Goal: Task Accomplishment & Management: Manage account settings

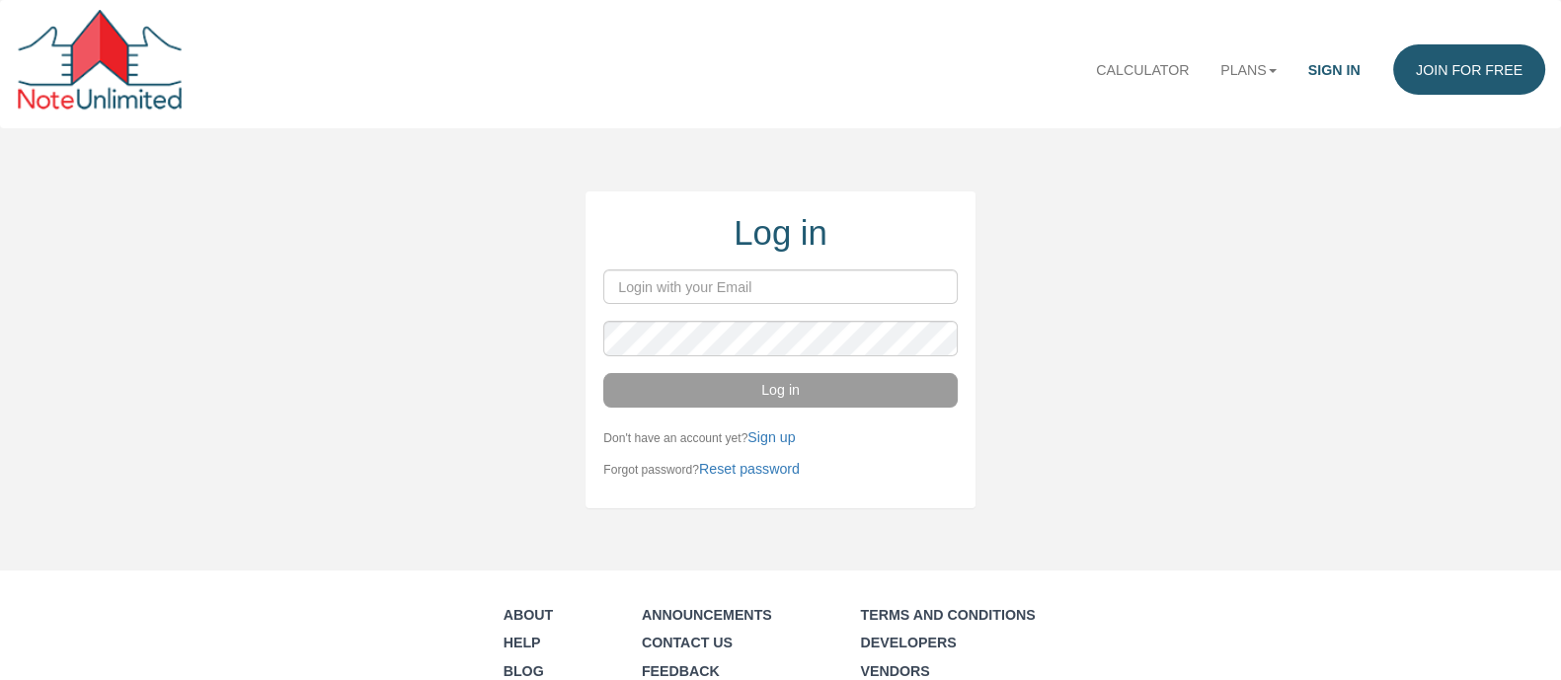
click at [621, 289] on input "email" at bounding box center [779, 287] width 353 height 35
type input "nita@nitamckinney.com"
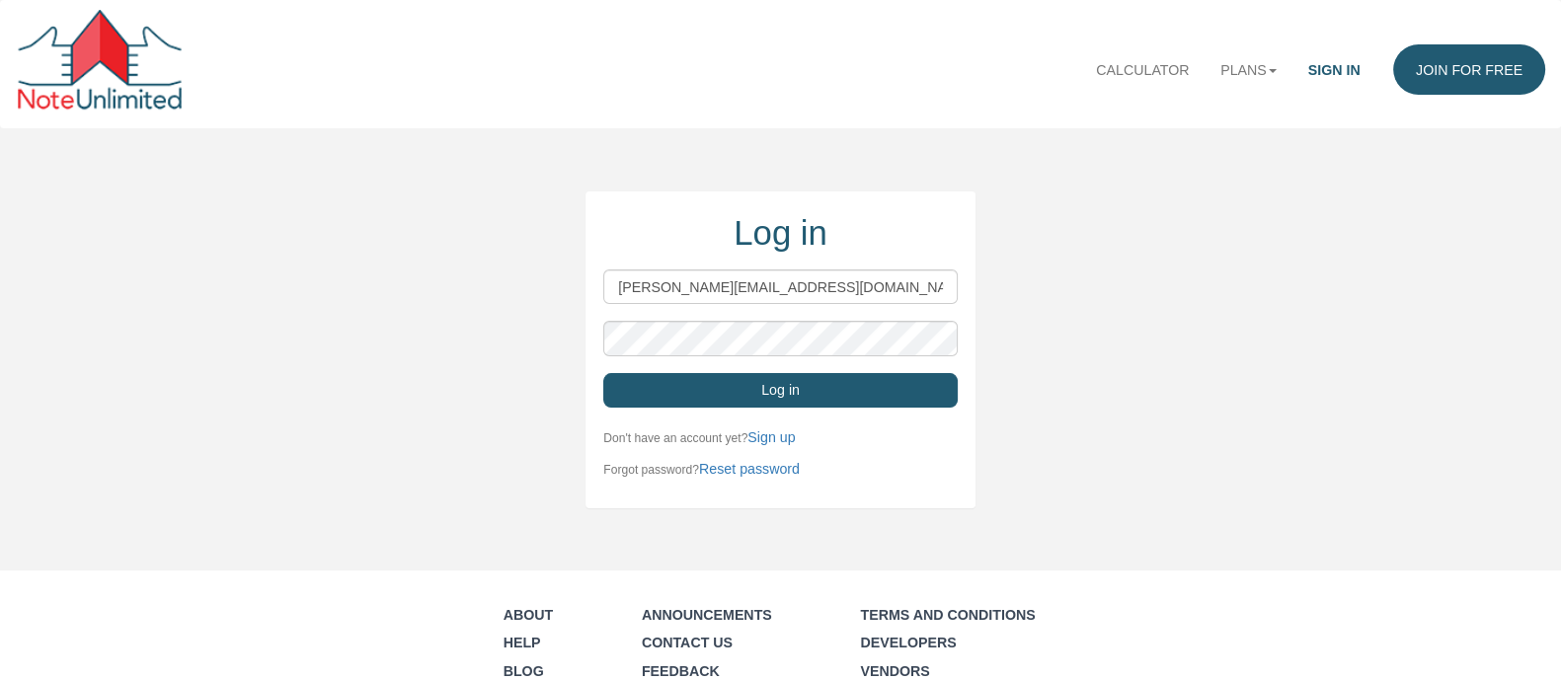
click at [761, 388] on button "Log in" at bounding box center [779, 390] width 353 height 35
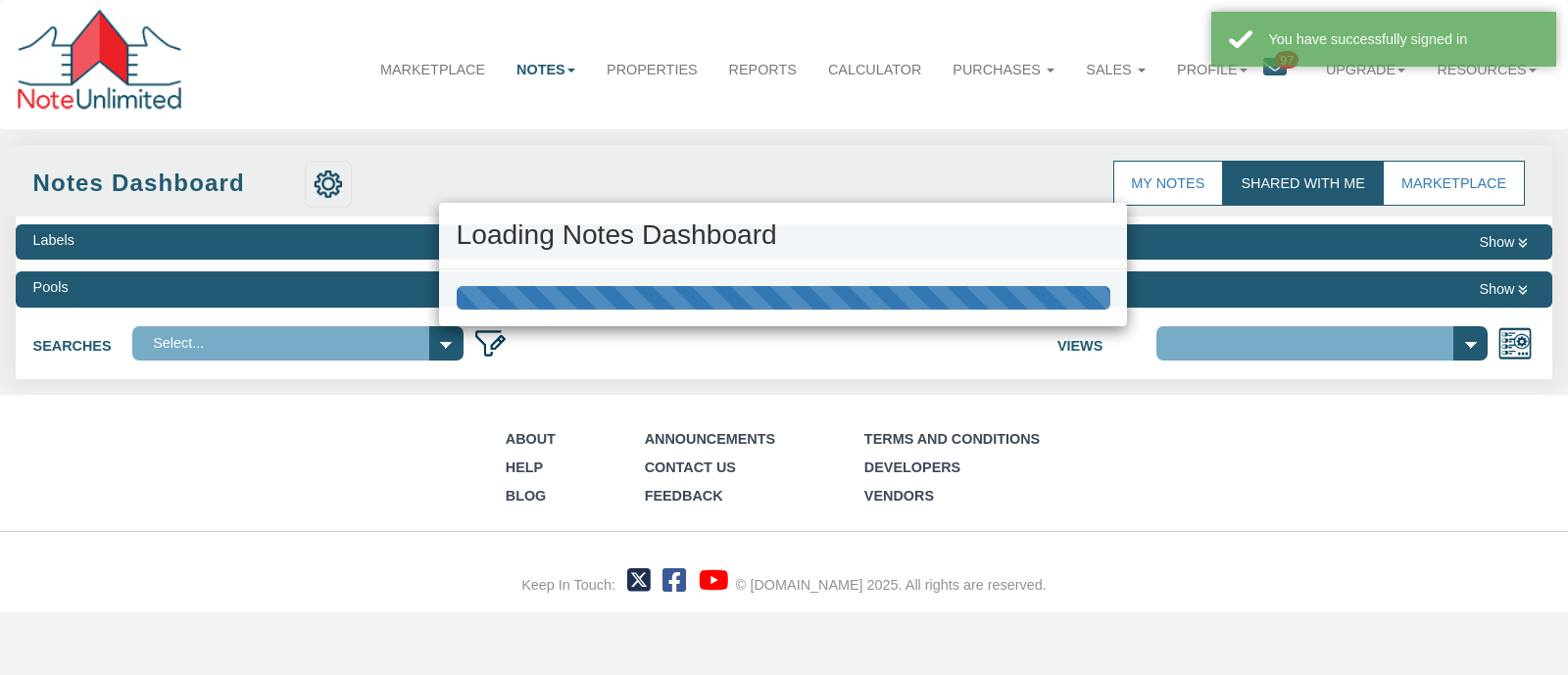
select select
select select "3"
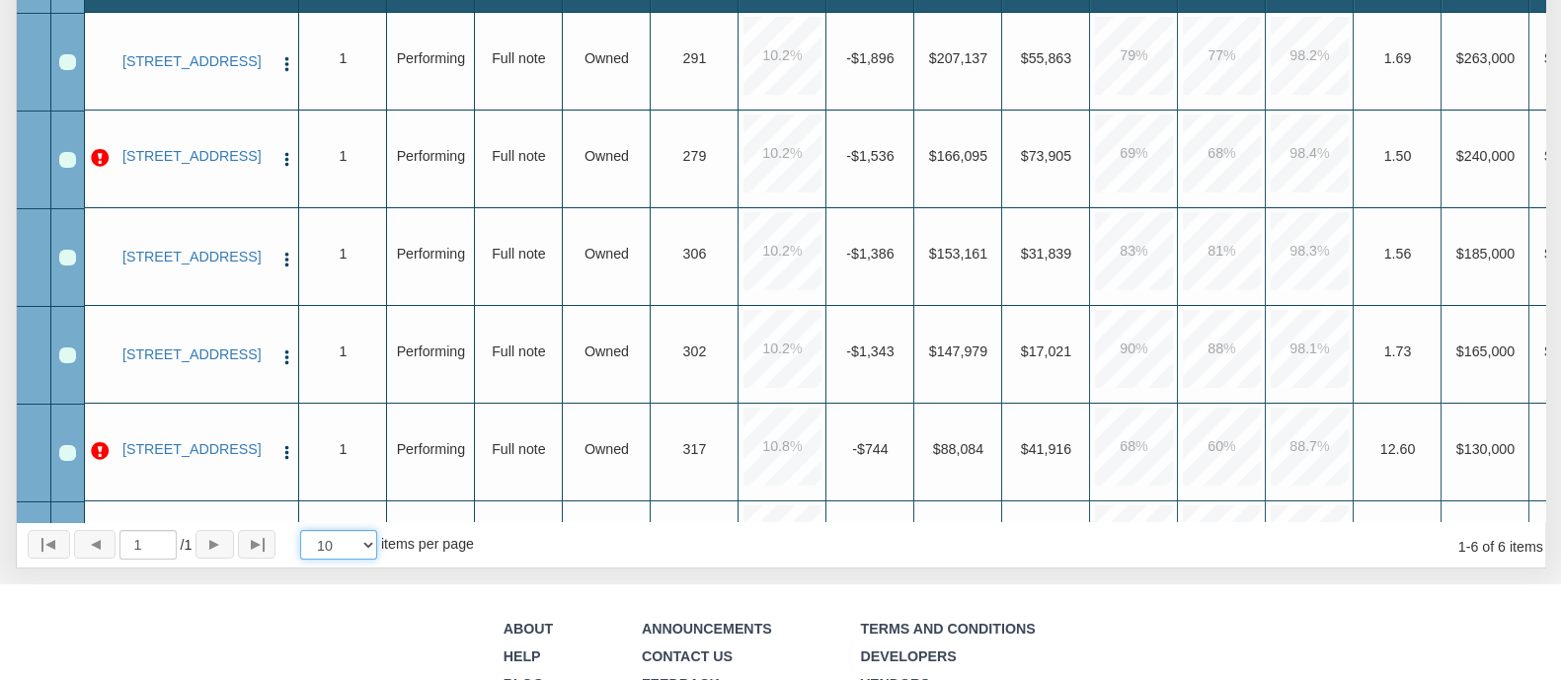
click at [372, 545] on select "10 25 50 100" at bounding box center [338, 545] width 76 height 30
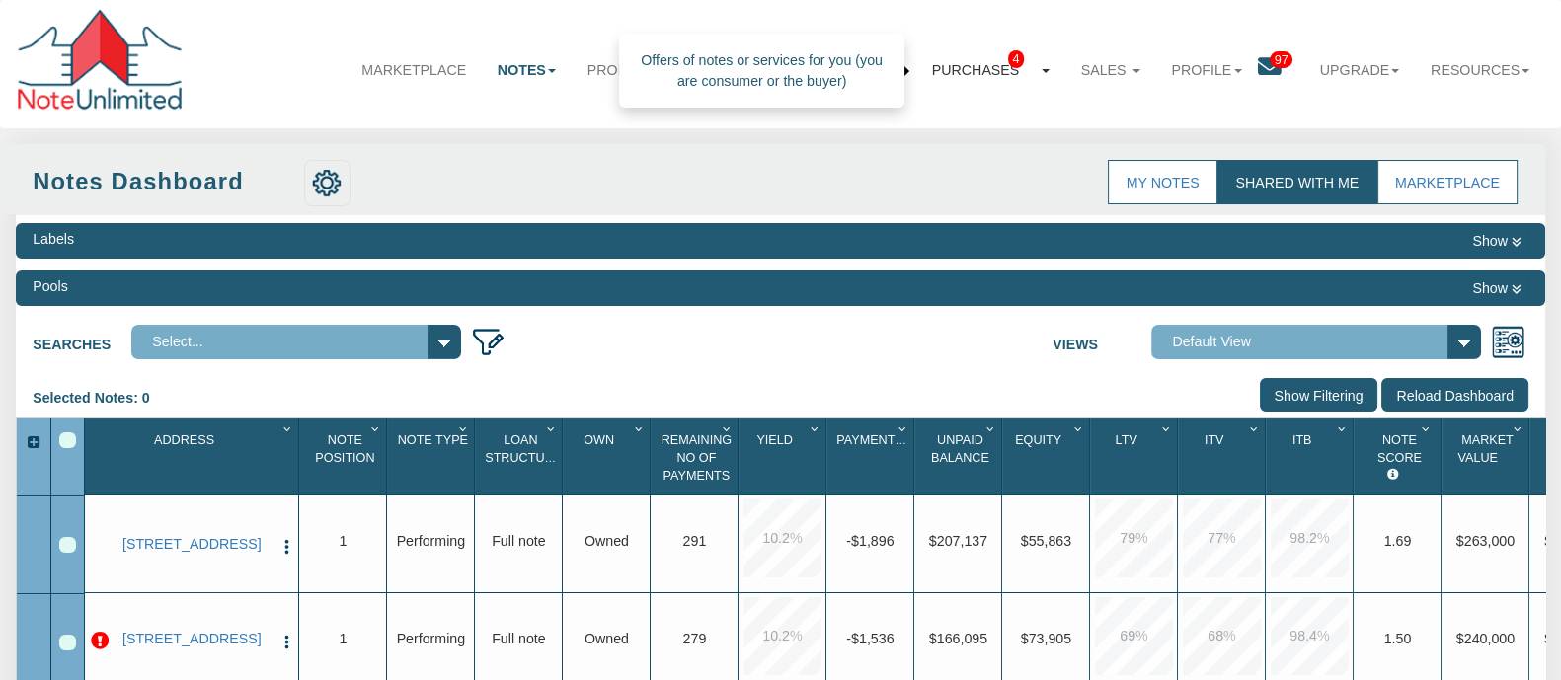
click at [1008, 65] on span "4" at bounding box center [1016, 58] width 17 height 17
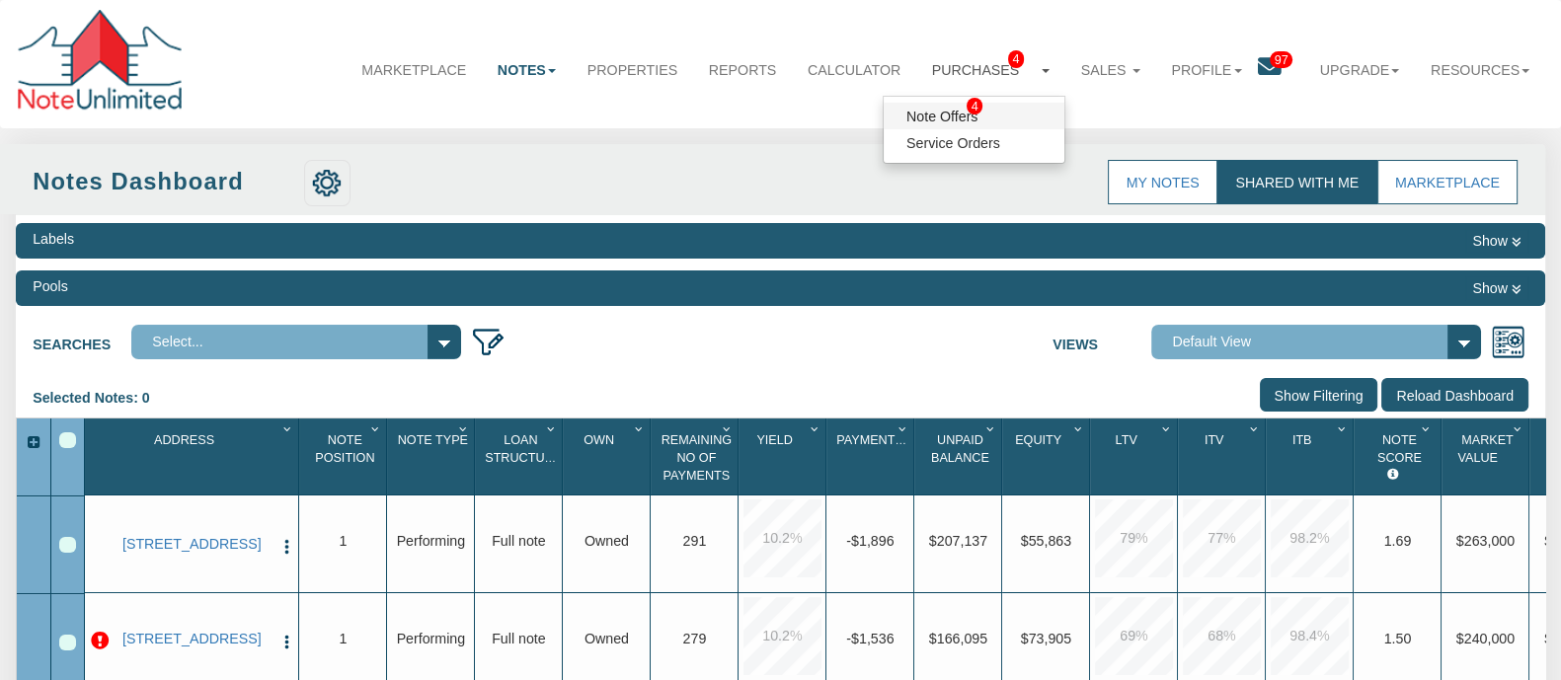
click at [895, 119] on link "Note Offers 4" at bounding box center [974, 116] width 181 height 27
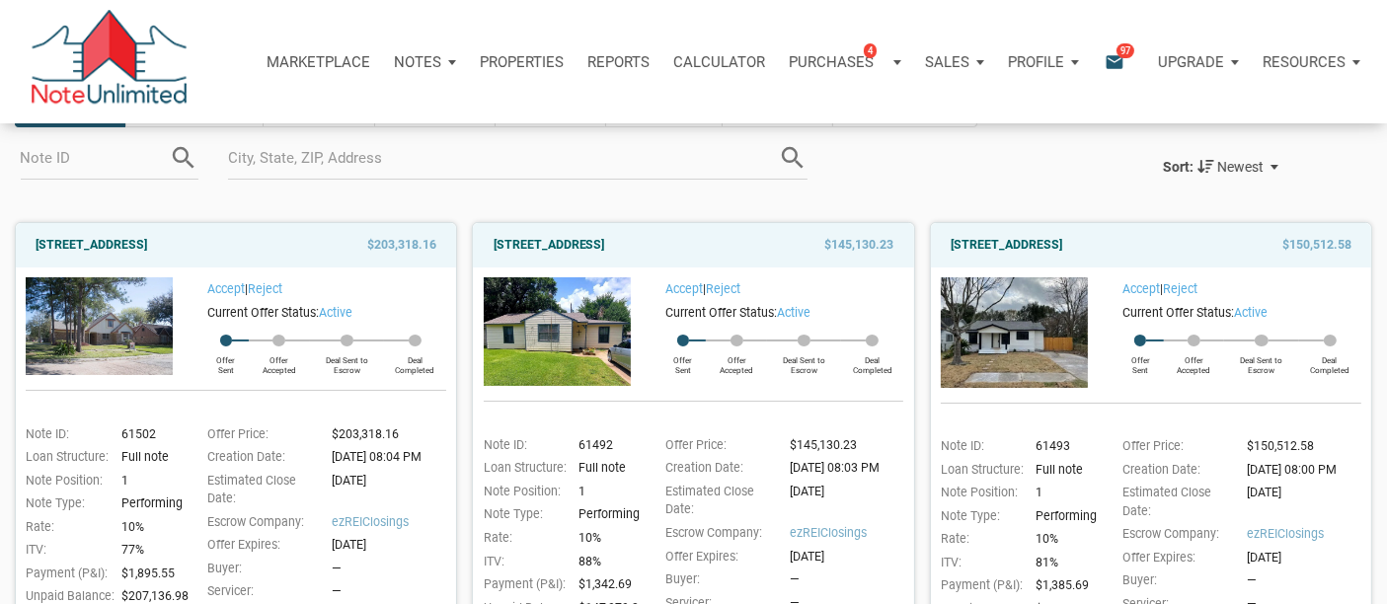
scroll to position [110, 0]
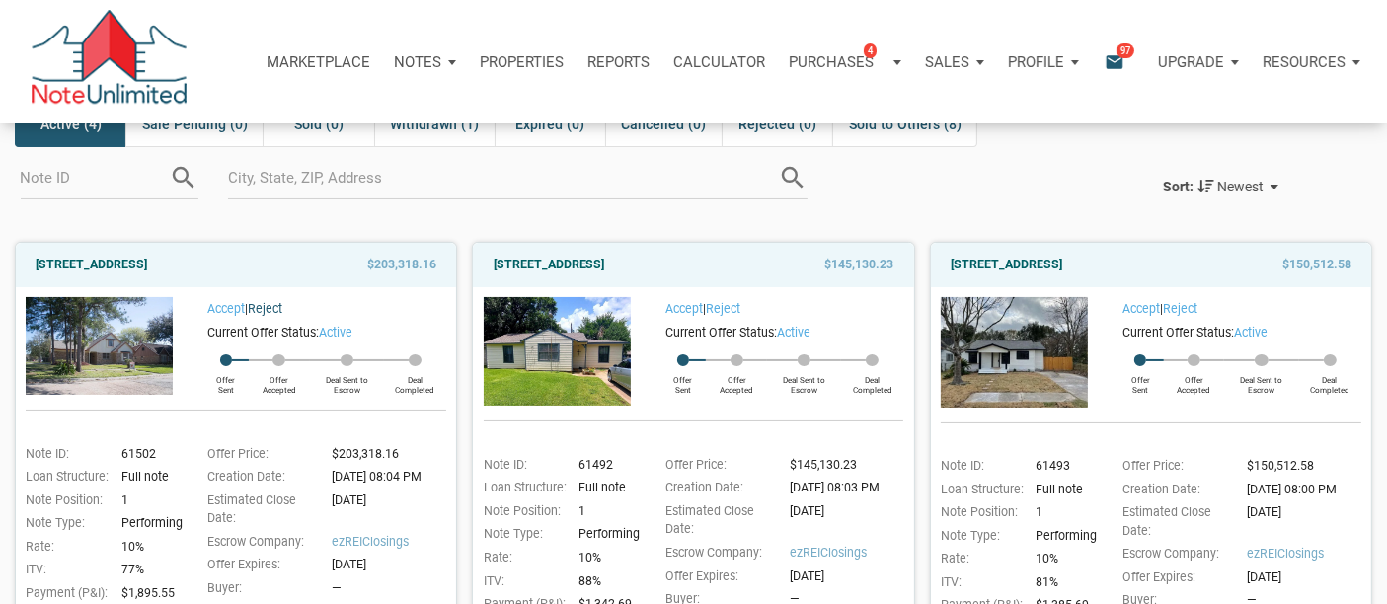
click at [278, 306] on link "Reject" at bounding box center [265, 309] width 35 height 14
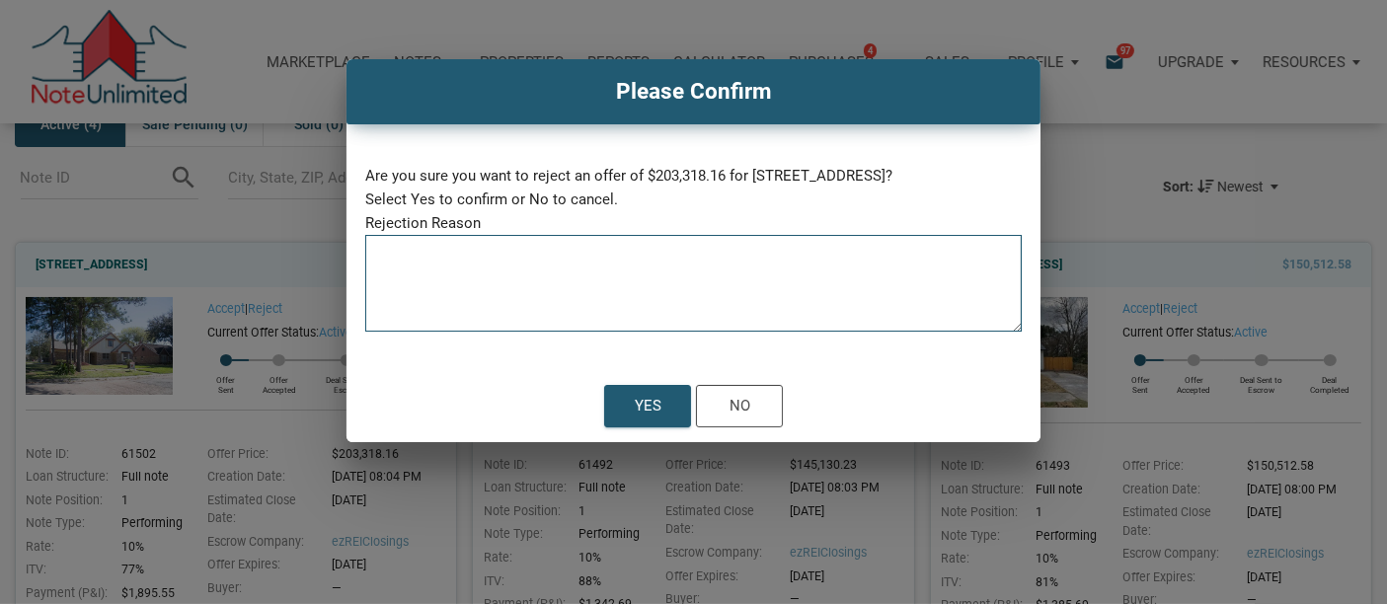
click at [379, 254] on textarea at bounding box center [693, 290] width 657 height 84
drag, startPoint x: 771, startPoint y: 264, endPoint x: 351, endPoint y: 270, distance: 420.7
click at [351, 270] on div "Are you sure you want to reject an offer of $203,318.16 for [STREET_ADDRESS]? S…" at bounding box center [694, 247] width 694 height 246
click at [516, 313] on textarea "I'm needing to re-capitalize before purchasing another note." at bounding box center [693, 290] width 657 height 84
type textarea "I'm needing to re-capitalize before purchasing another note."
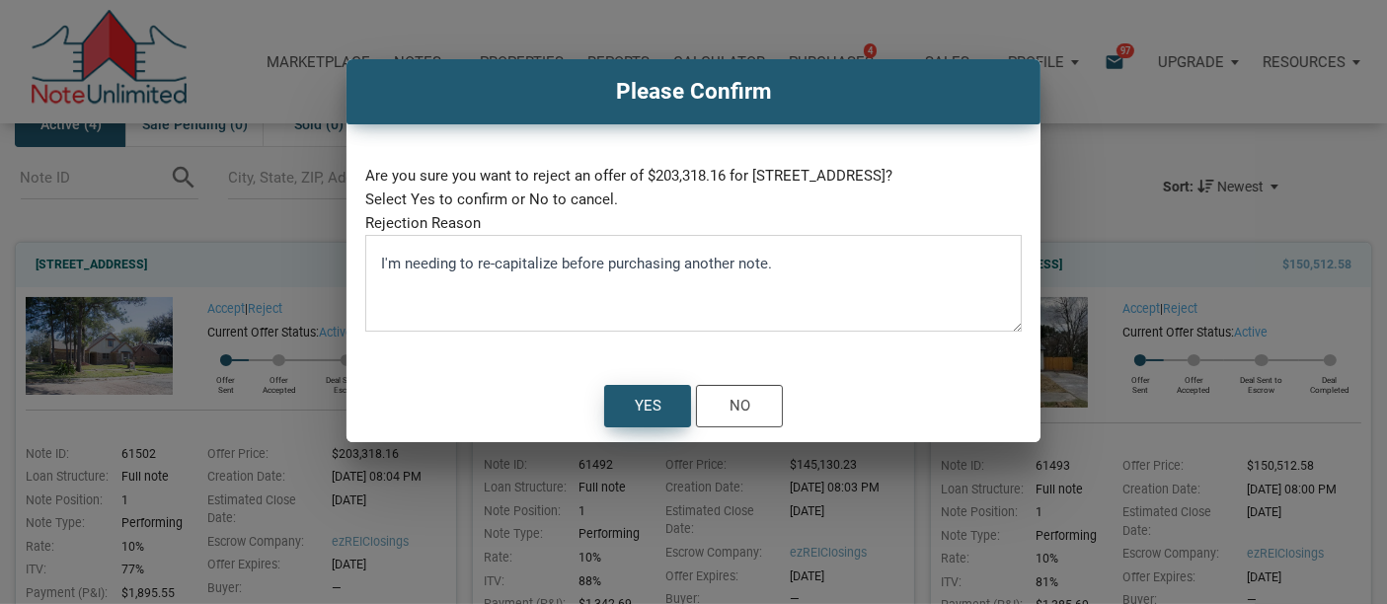
click at [649, 408] on div "Yes" at bounding box center [648, 406] width 27 height 25
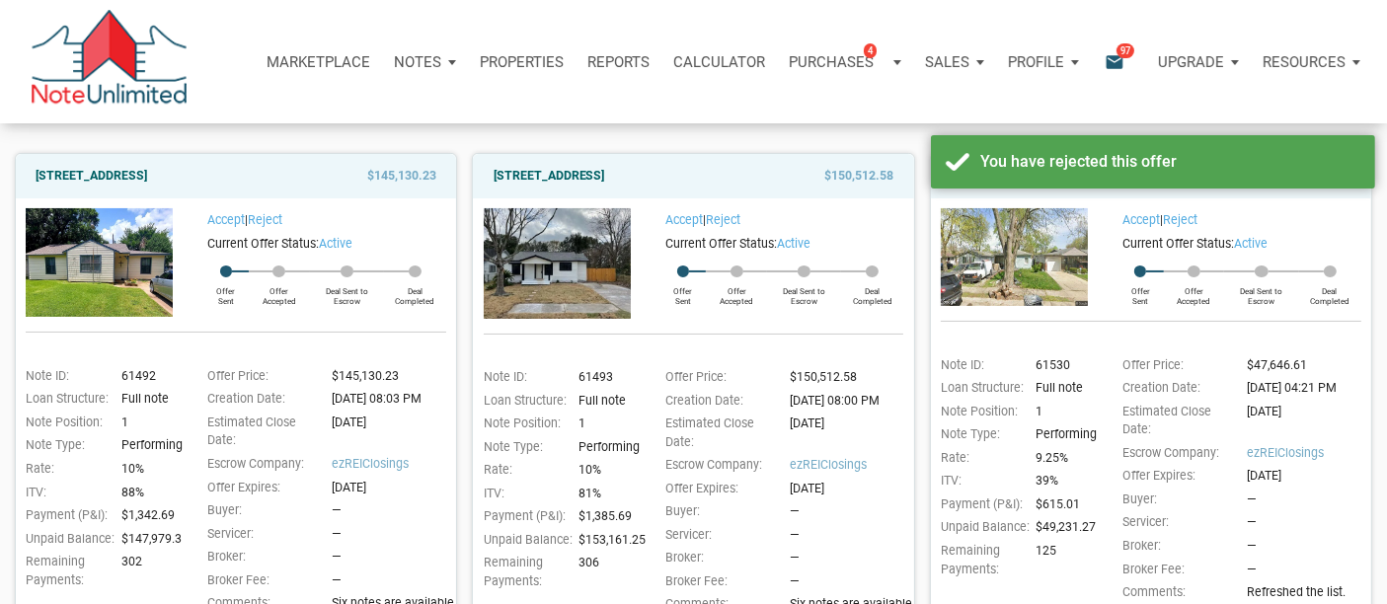
scroll to position [219, 0]
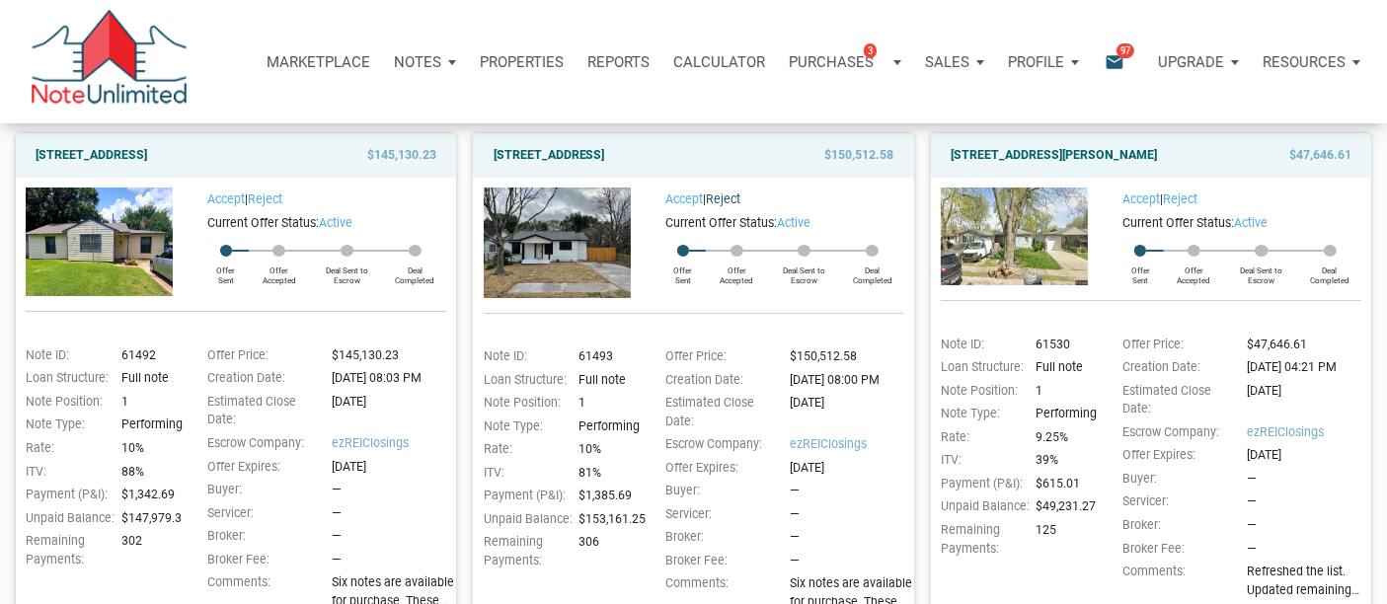
click at [736, 196] on link "Reject" at bounding box center [723, 200] width 35 height 14
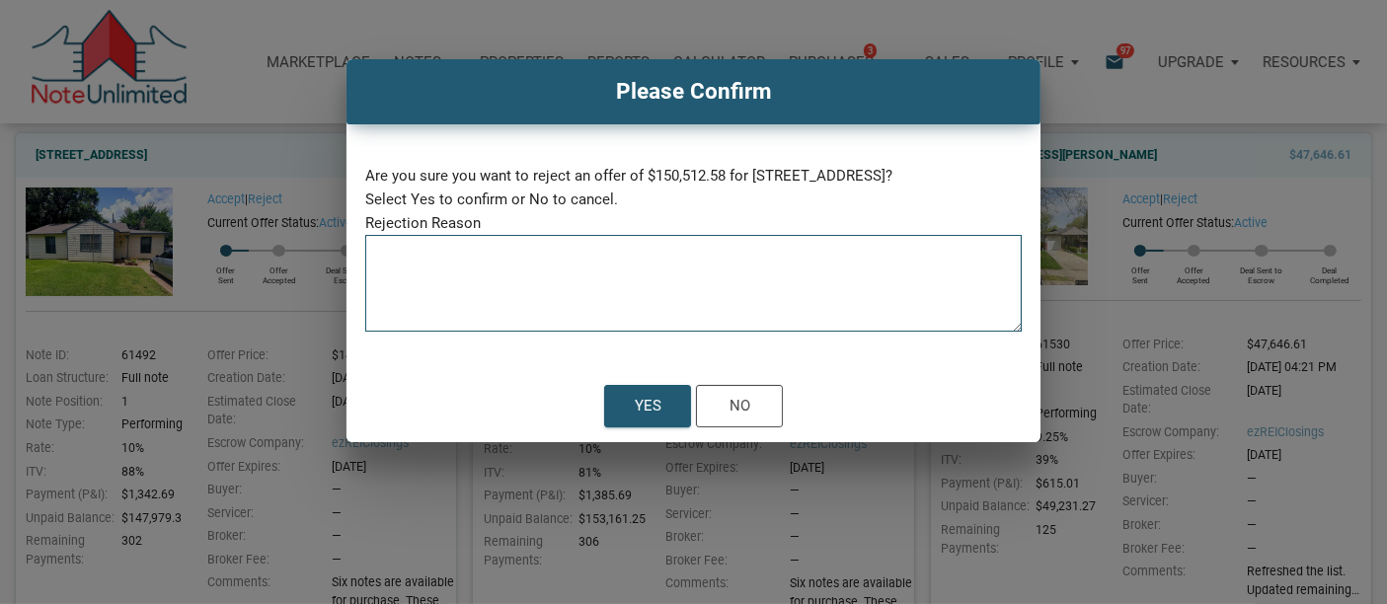
click at [390, 248] on textarea at bounding box center [693, 290] width 657 height 84
paste textarea "I'm needing to re-capitalize before purchasing another note."
type textarea "I'm needing to re-capitalize before purchasing another note."
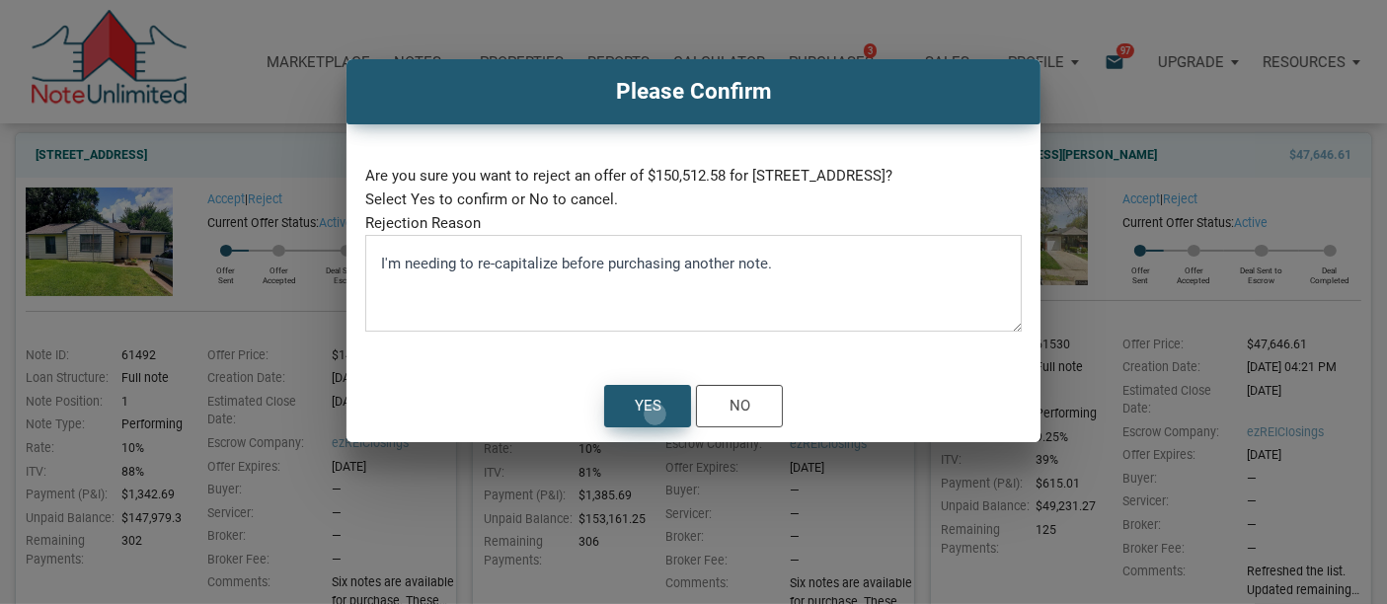
click at [655, 414] on div "Yes" at bounding box center [648, 406] width 27 height 25
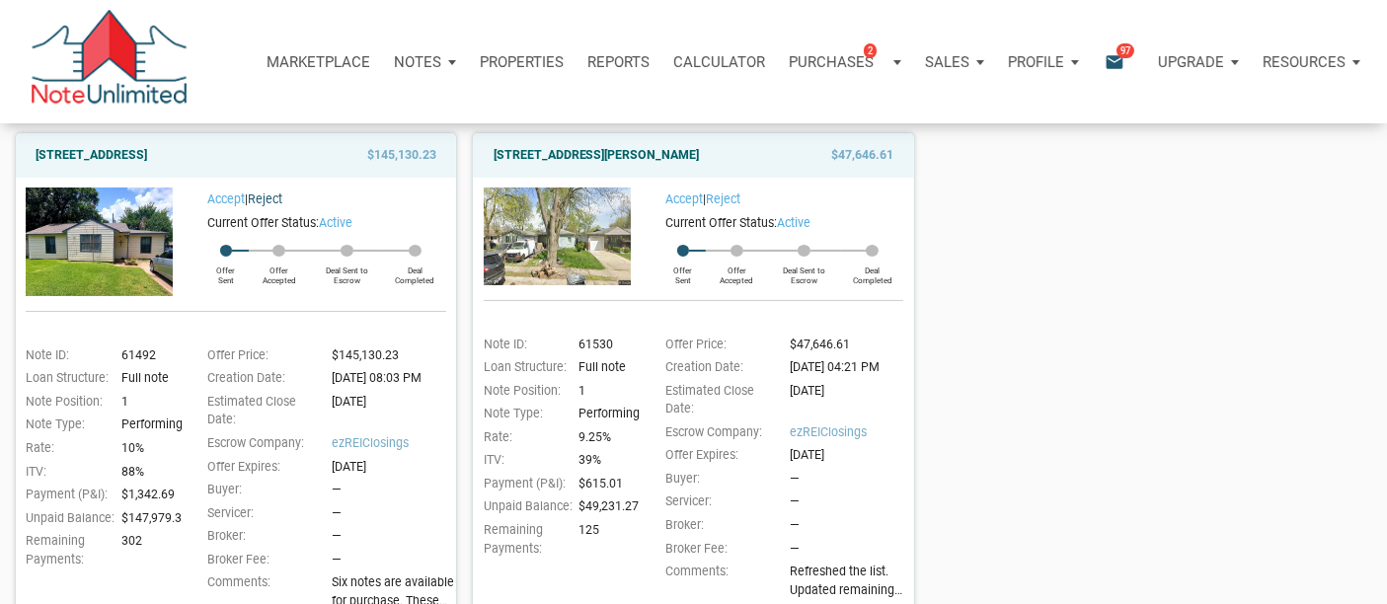
click at [274, 196] on link "Reject" at bounding box center [265, 200] width 35 height 14
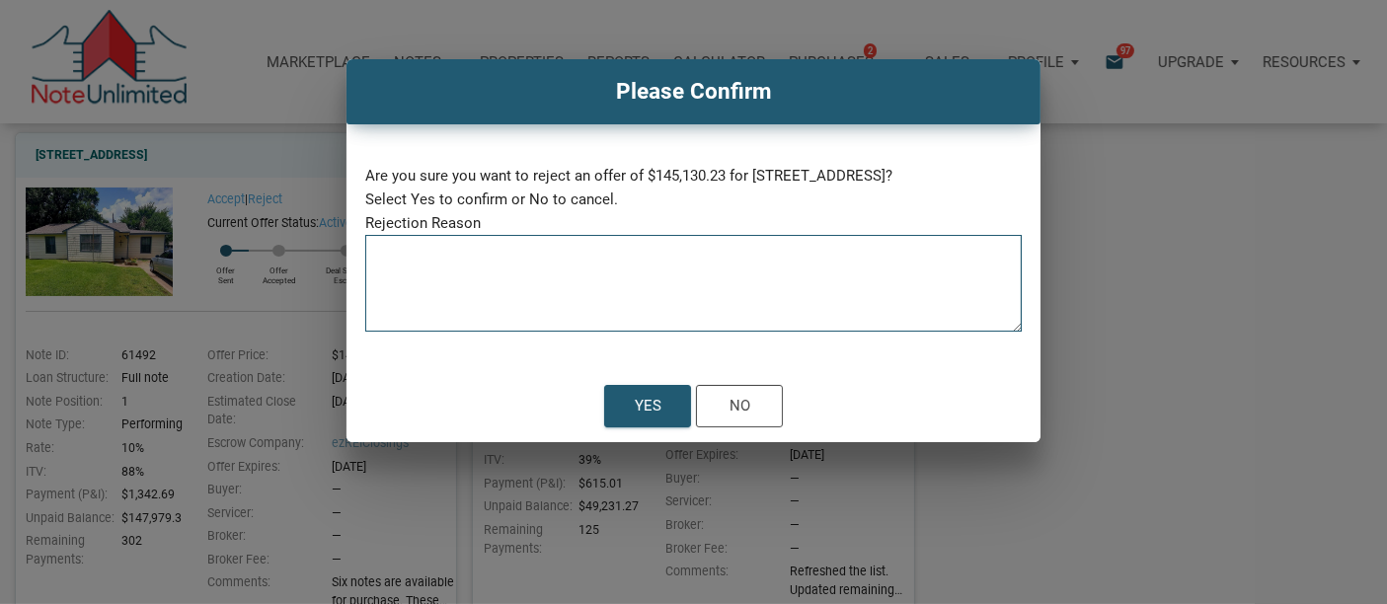
click at [406, 258] on textarea at bounding box center [693, 290] width 657 height 84
paste textarea "I'm needing to re-capitalize before purchasing another note."
type textarea "I'm needing to re-capitalize before purchasing another note."
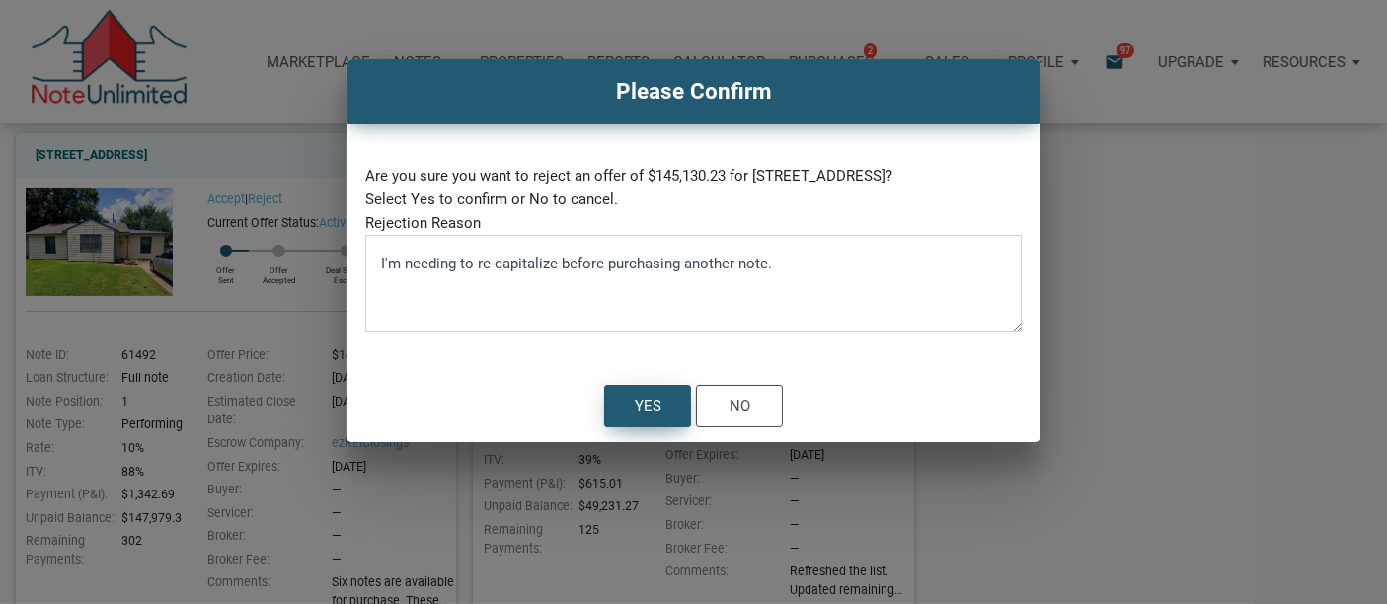
click at [651, 407] on div "Yes" at bounding box center [648, 406] width 27 height 25
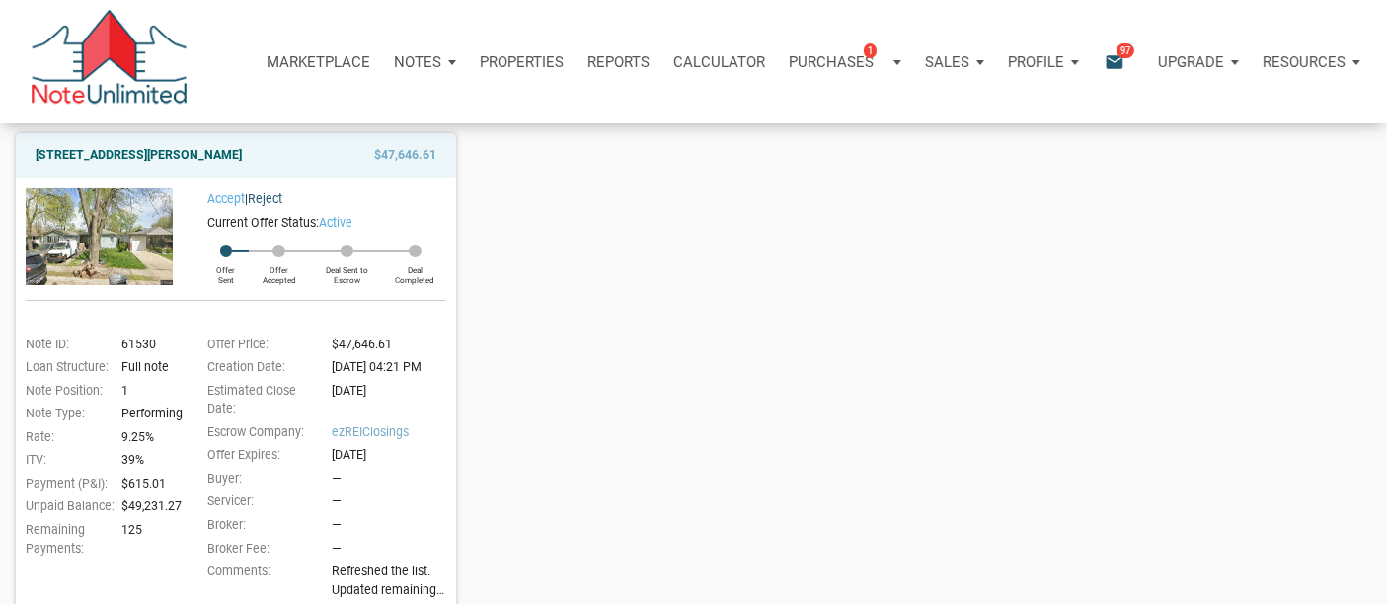
click at [275, 199] on link "Reject" at bounding box center [265, 200] width 35 height 14
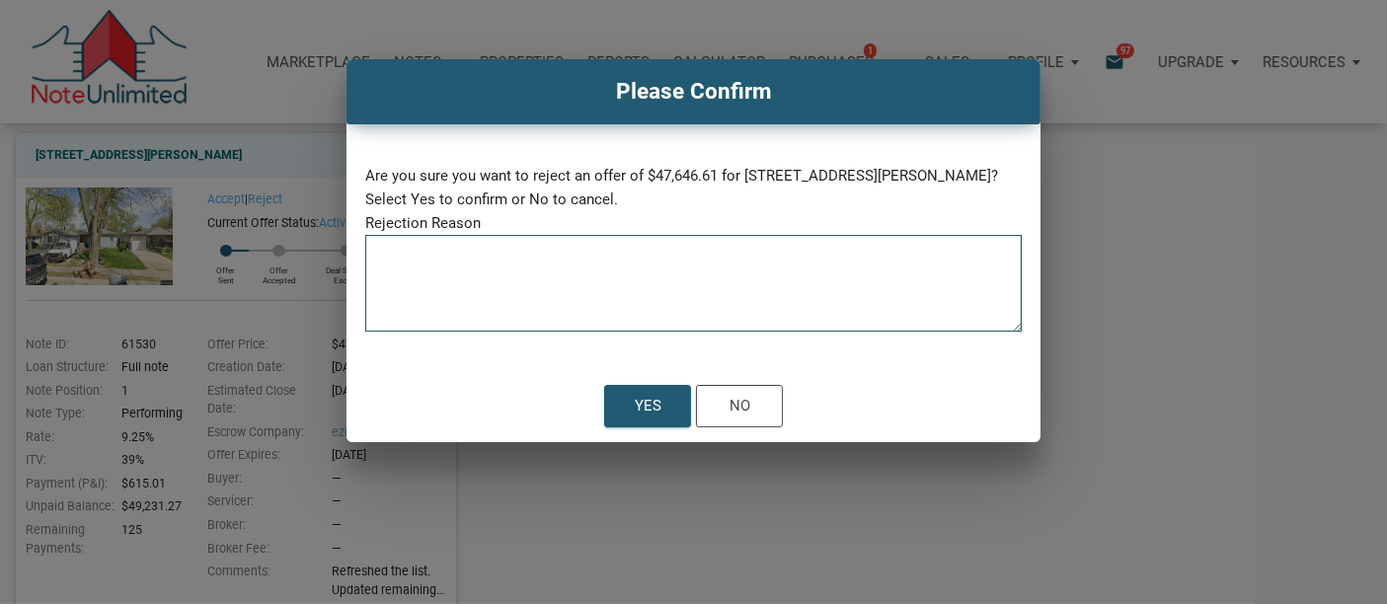
click at [386, 275] on textarea at bounding box center [693, 290] width 657 height 84
paste textarea "I'm needing to re-capitalize before purchasing another note."
type textarea "I'm needing to re-capitalize before purchasing another note."
click at [642, 419] on div "Yes" at bounding box center [648, 406] width 27 height 25
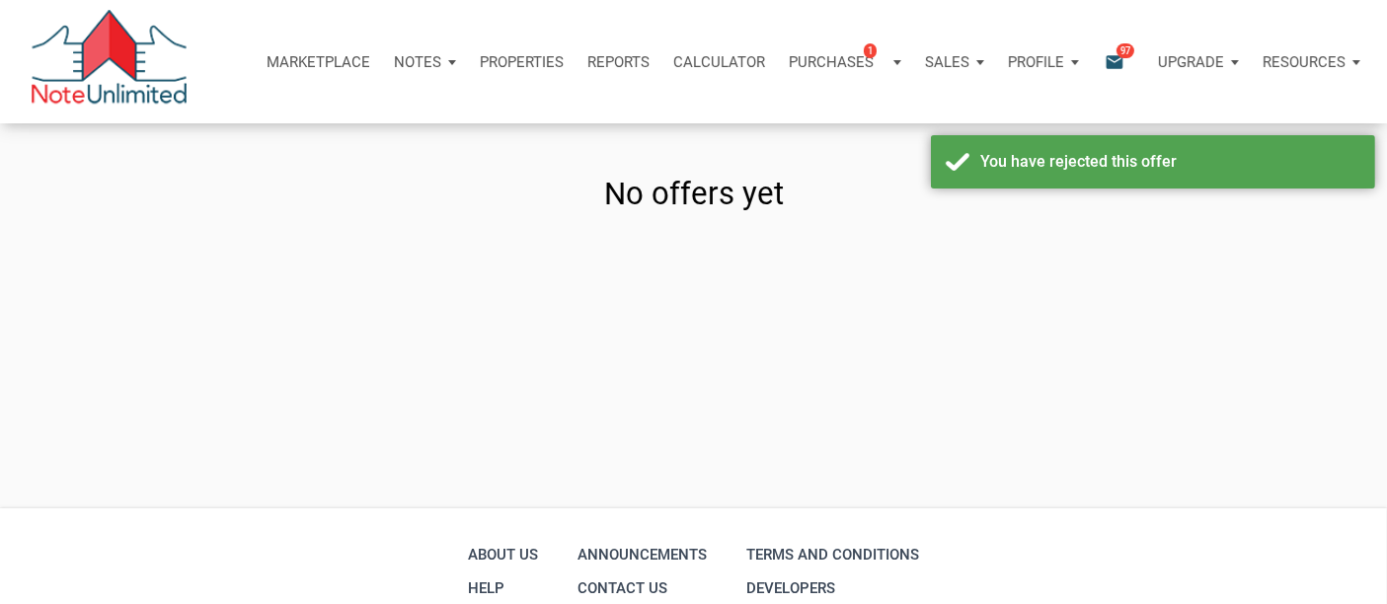
click at [417, 55] on p "Notes" at bounding box center [417, 62] width 47 height 18
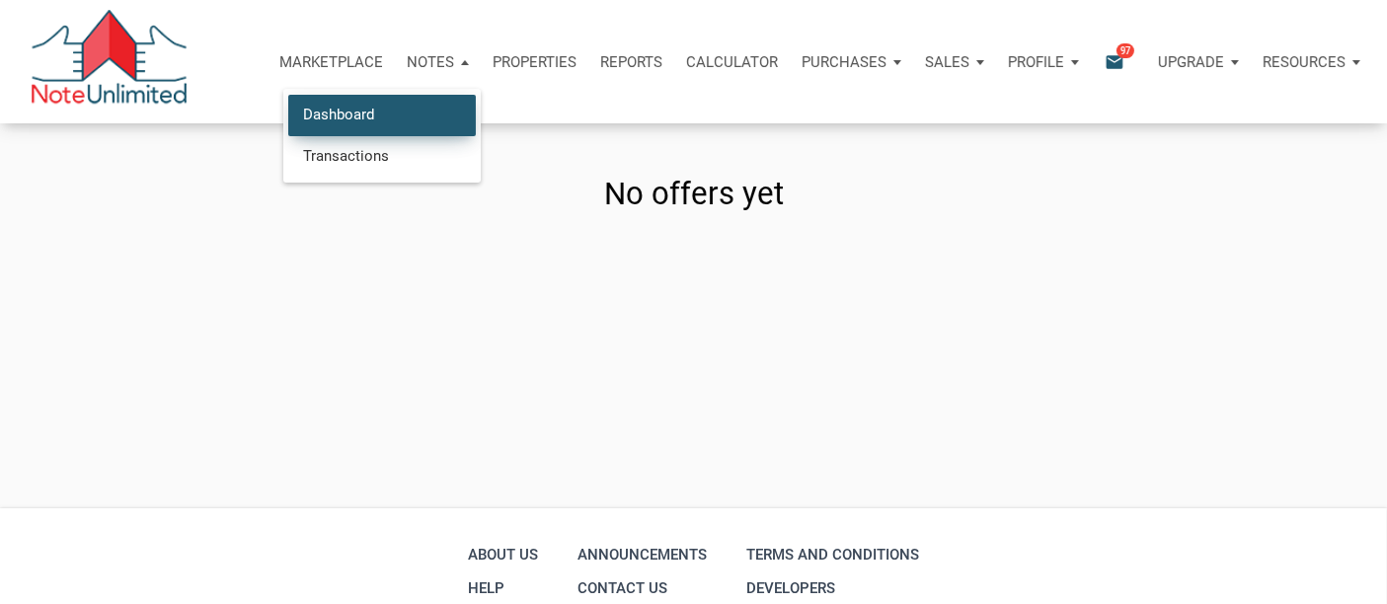
click at [328, 112] on link "Dashboard" at bounding box center [382, 115] width 188 height 40
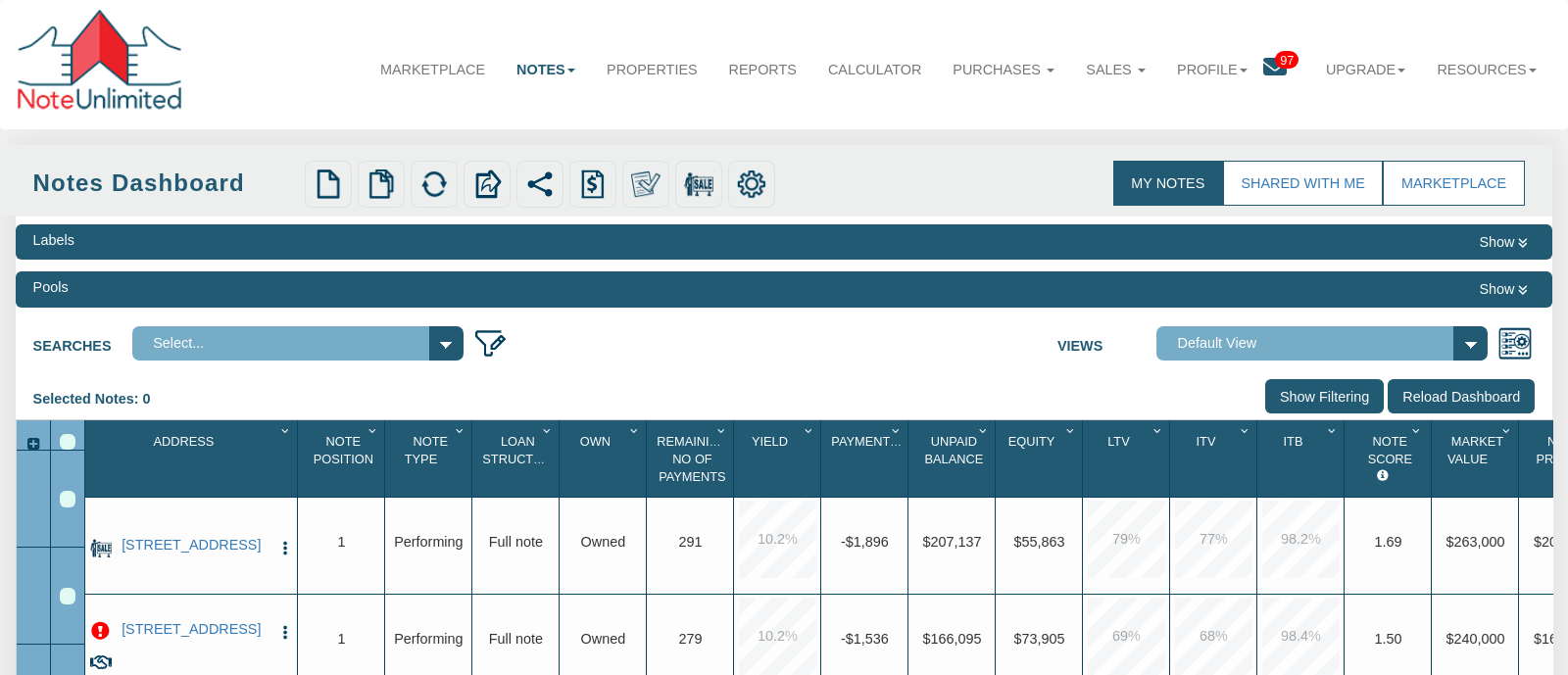
select select "3"
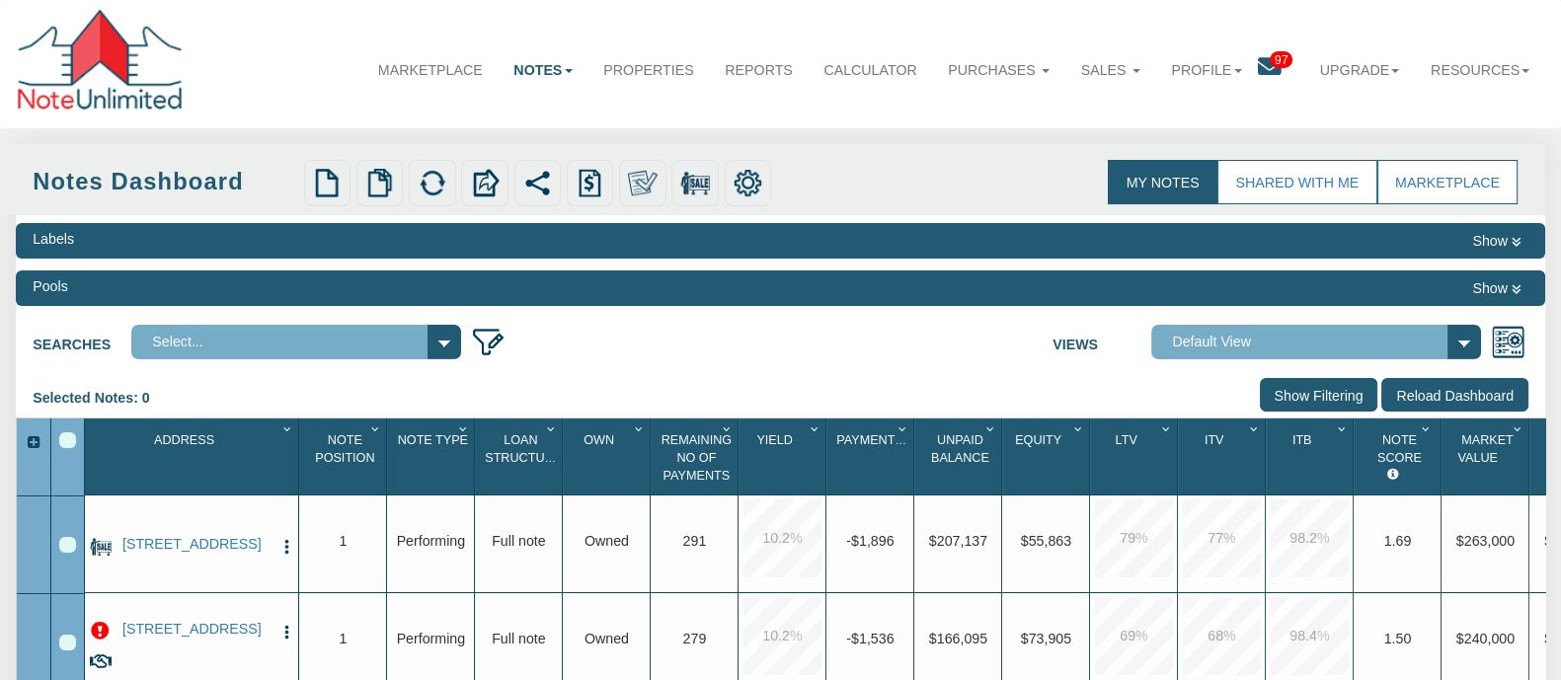
click at [529, 71] on link "Notes" at bounding box center [544, 69] width 90 height 51
click at [476, 145] on link "Transactions" at bounding box center [496, 141] width 181 height 27
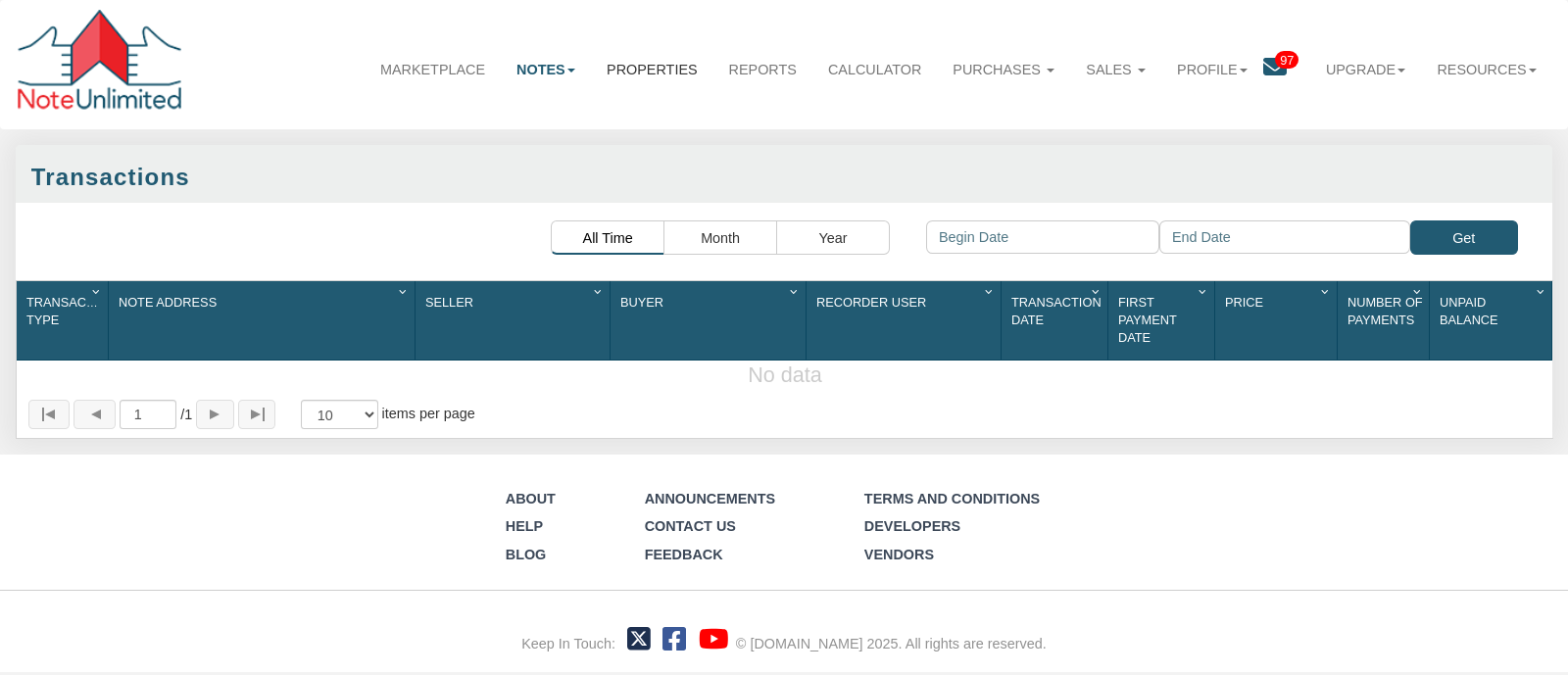
click at [622, 68] on link "Properties" at bounding box center [651, 68] width 122 height 51
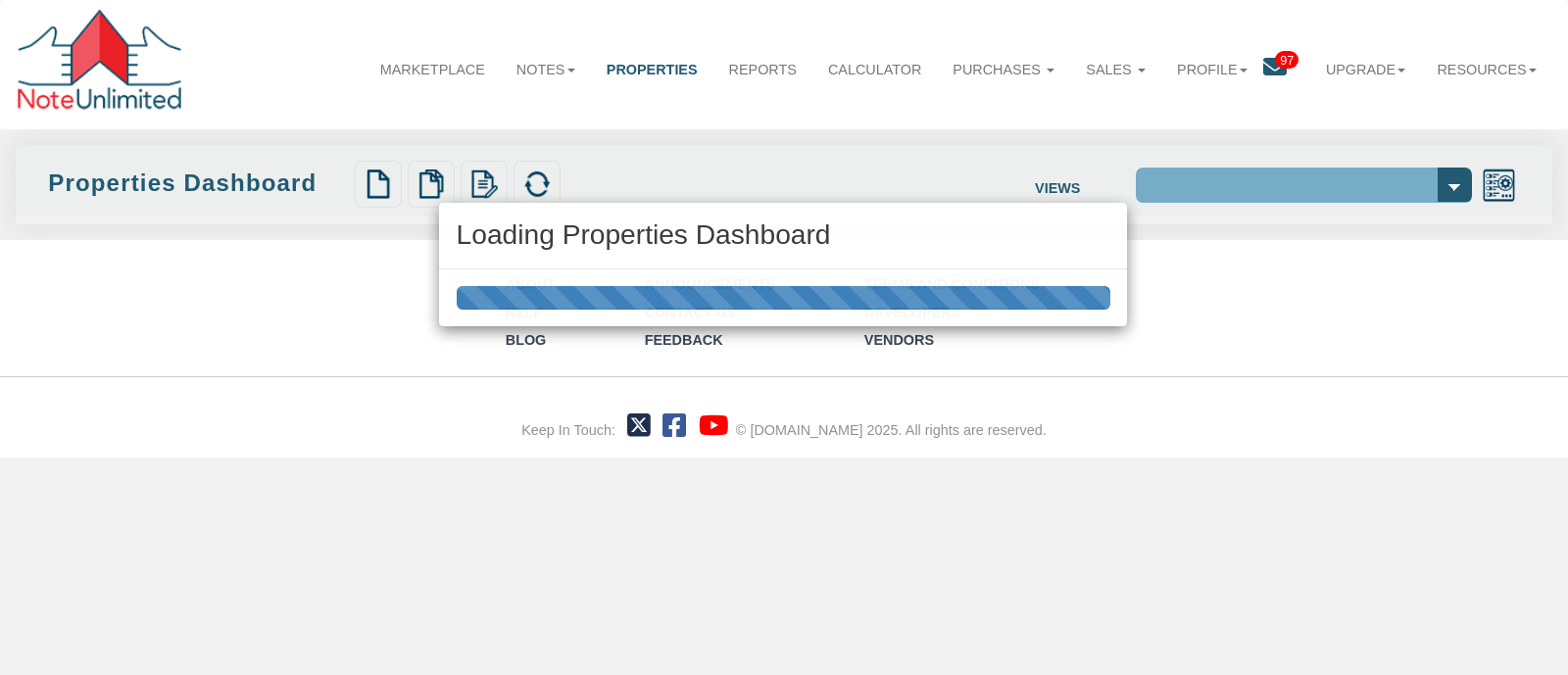
select select "138"
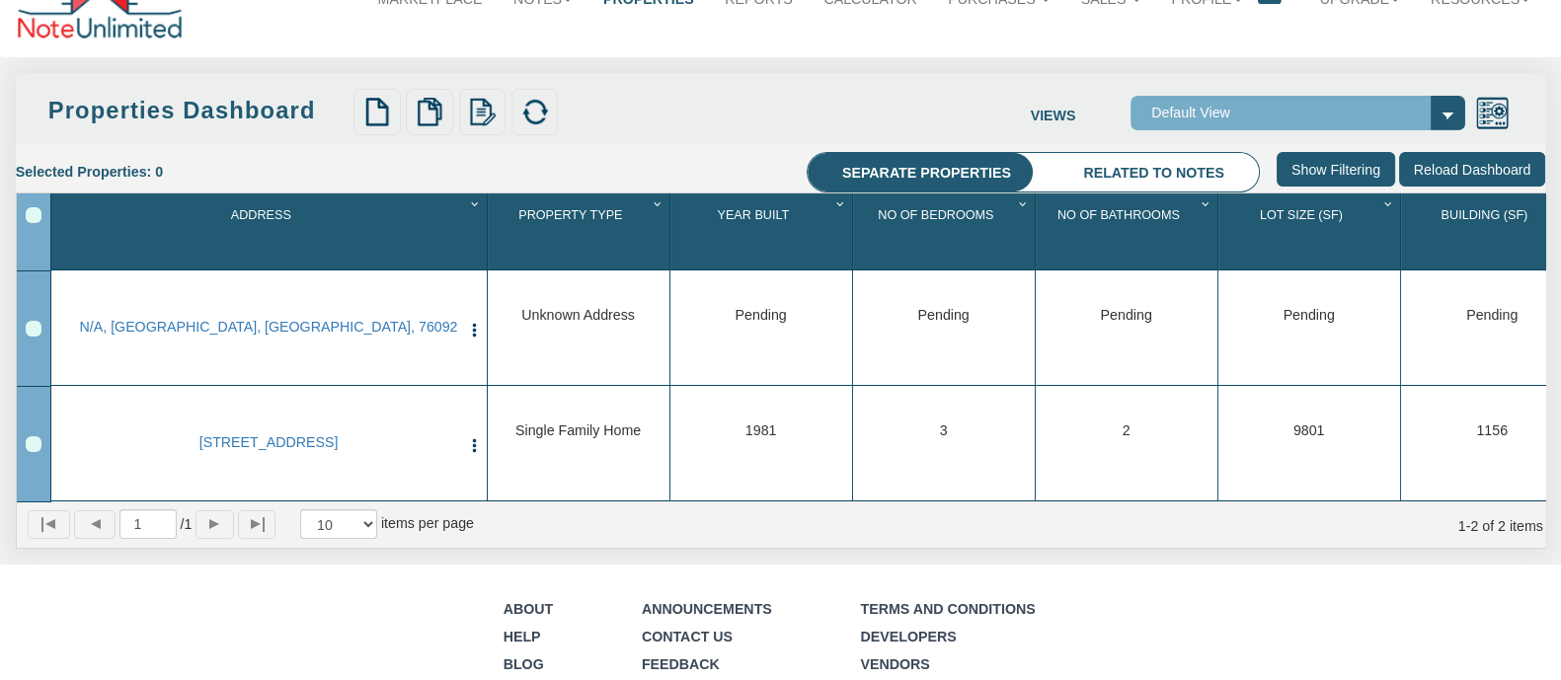
scroll to position [0, 50]
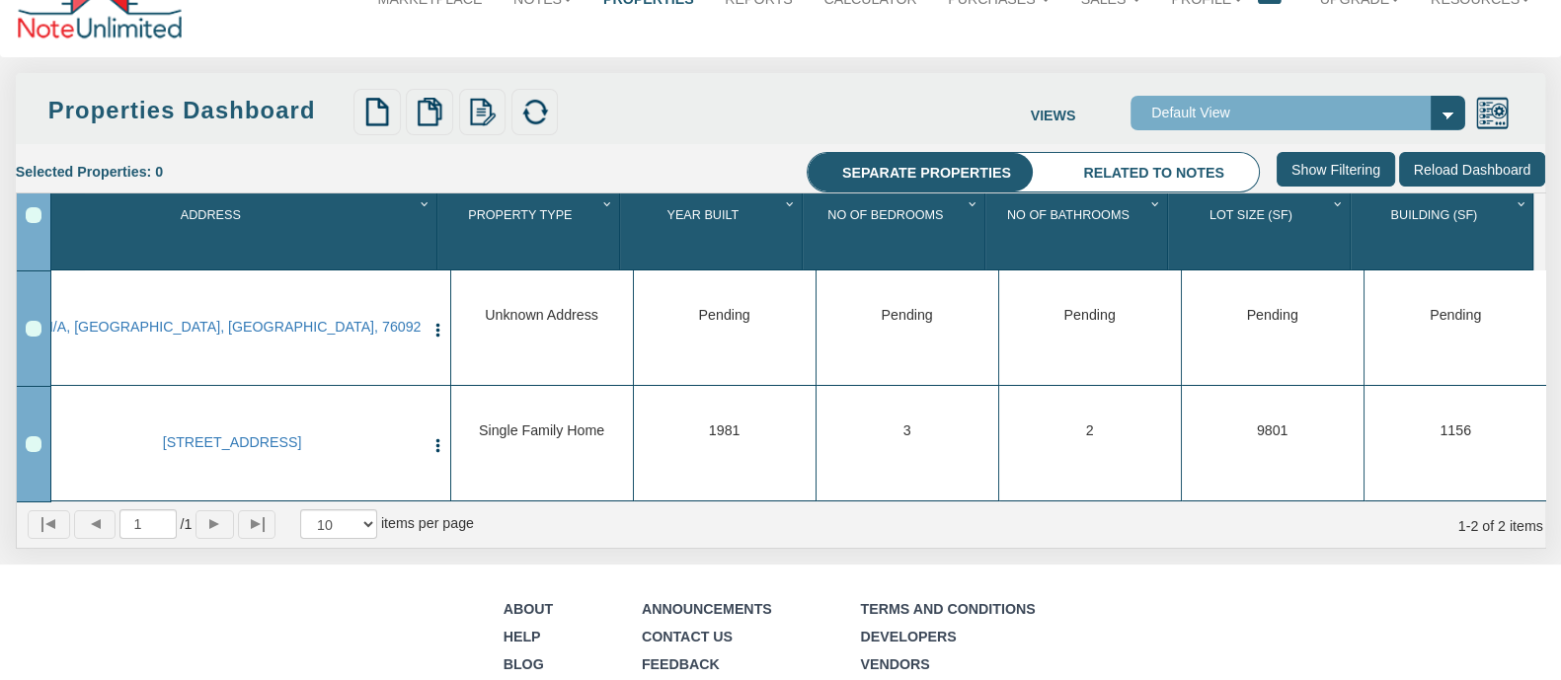
click at [32, 328] on div "Row 1, Row Selection Checkbox" at bounding box center [34, 329] width 16 height 16
click at [122, 331] on link "N/A, SOUTHLAKE, TX, 76092" at bounding box center [231, 327] width 383 height 17
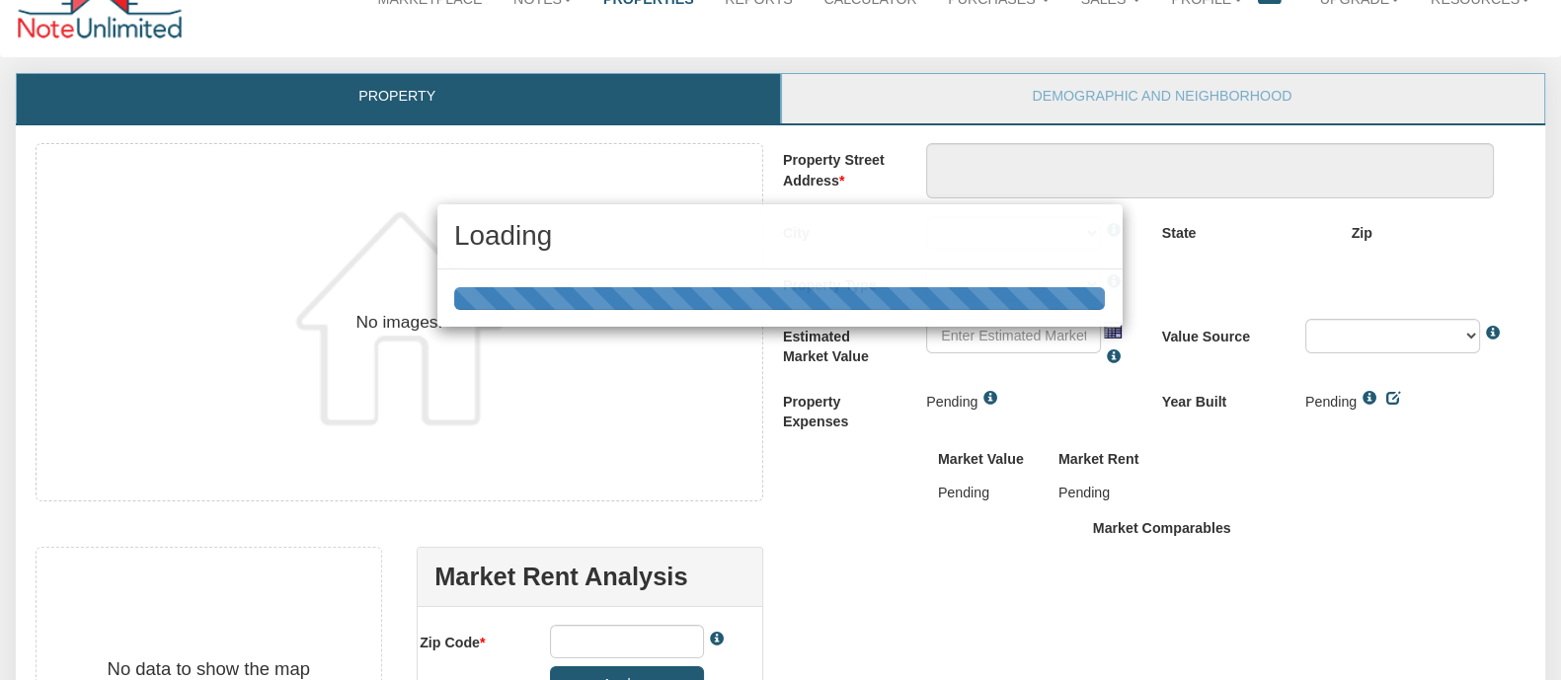
scroll to position [442, 0]
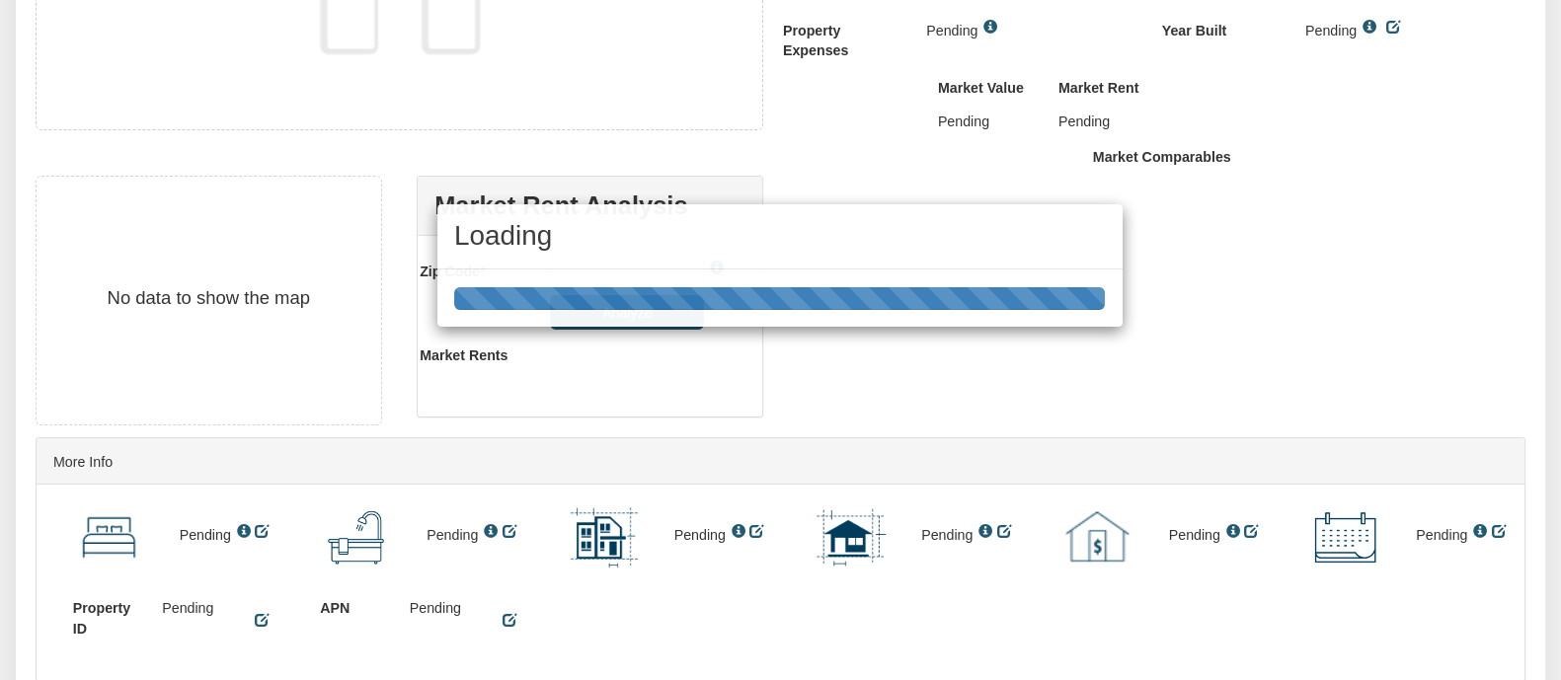
type textarea "N/A"
type input "76092"
select select "string:SOUTHLAKE"
select select "string:UNKNOWN"
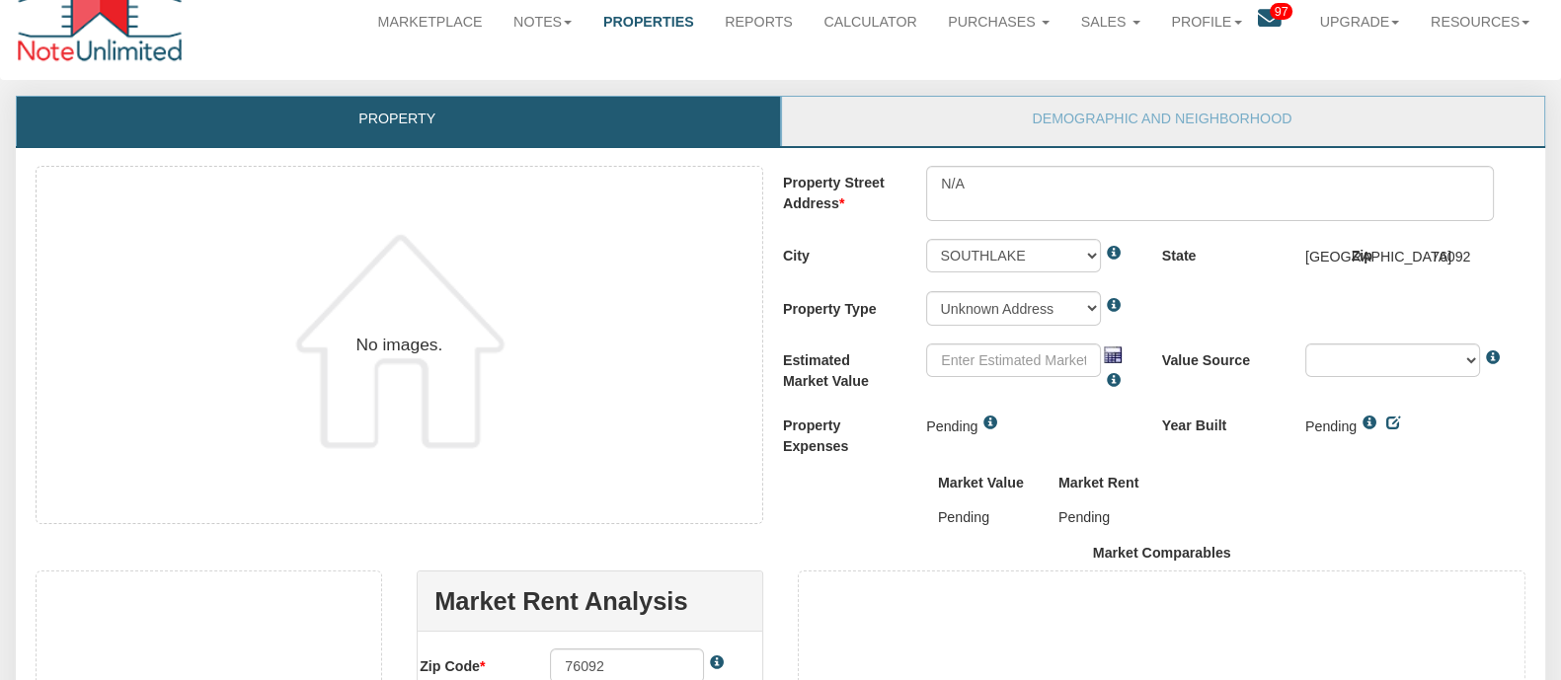
scroll to position [0, 0]
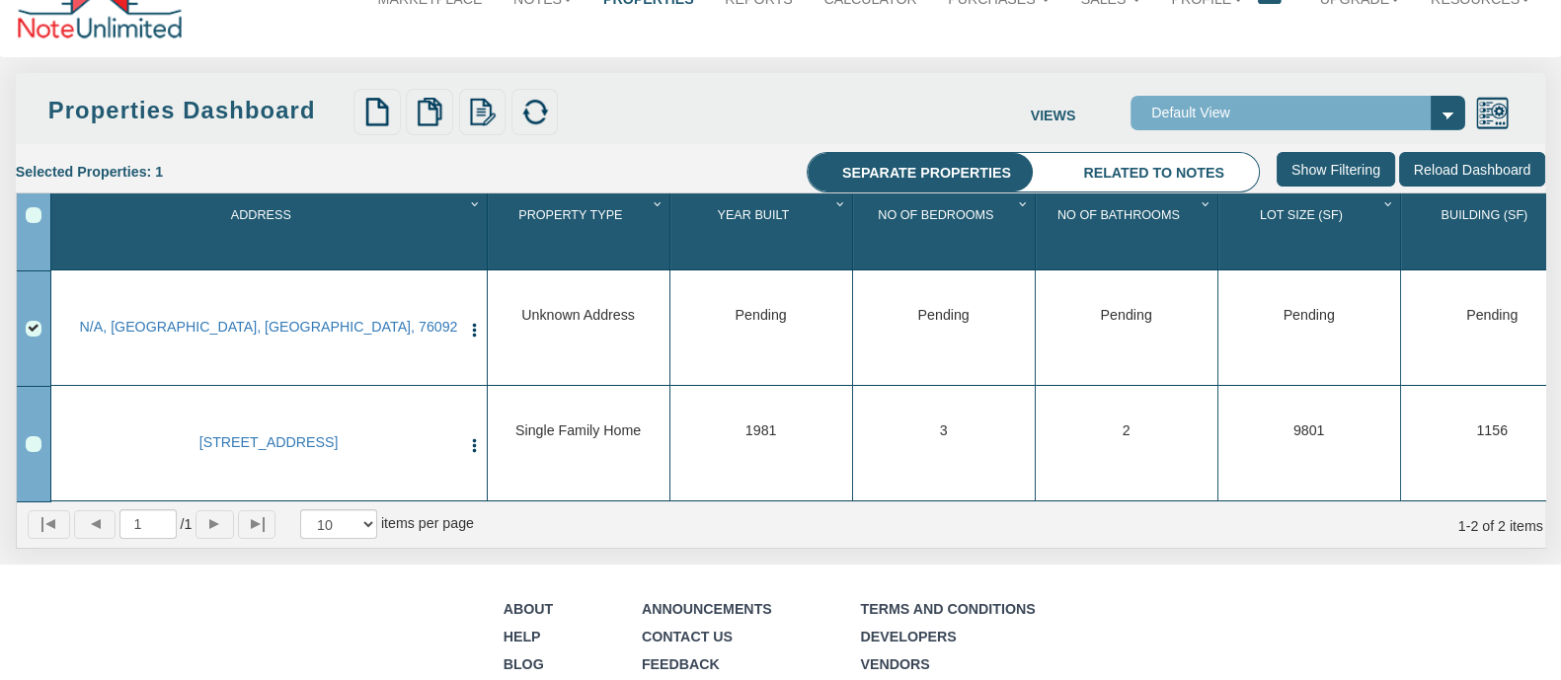
scroll to position [0, 50]
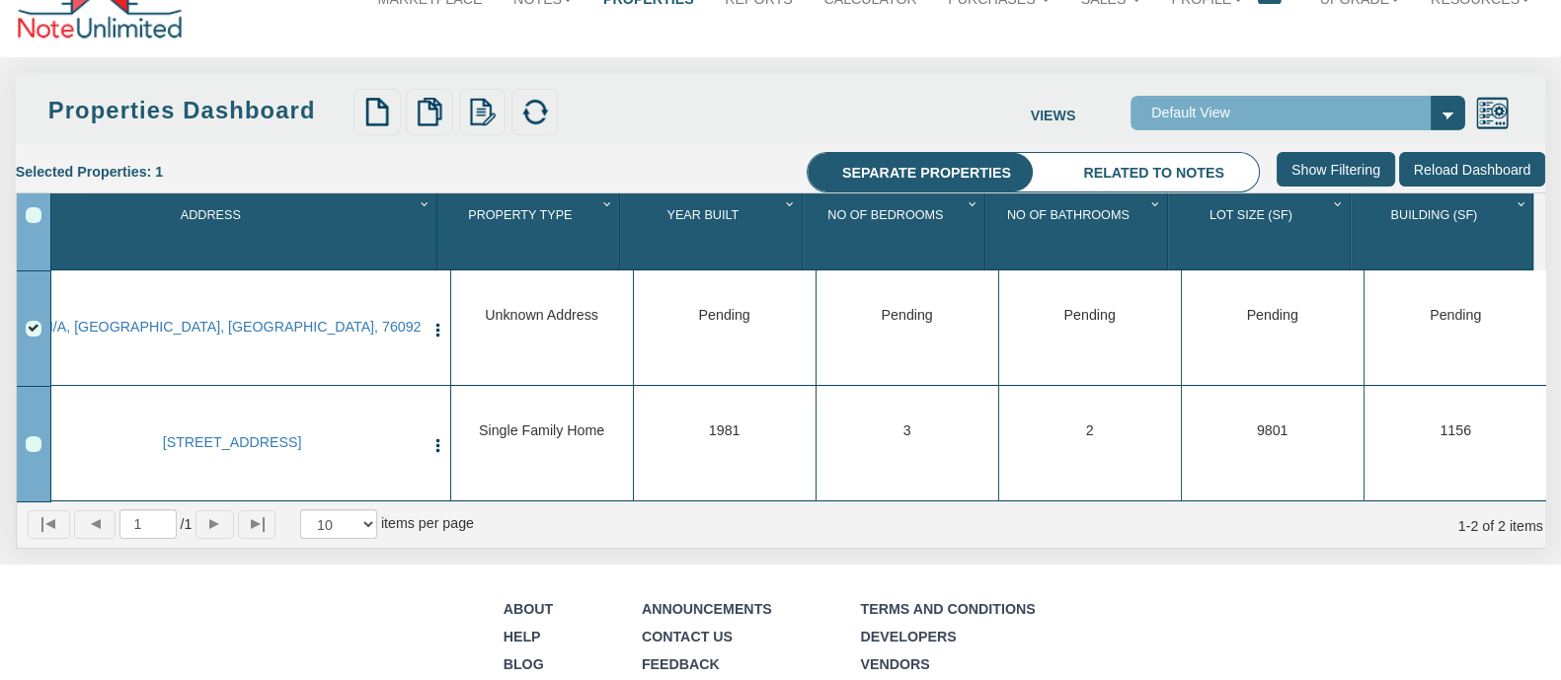
click at [430, 332] on img "button" at bounding box center [438, 330] width 17 height 17
click at [446, 358] on link "Edit" at bounding box center [501, 365] width 181 height 27
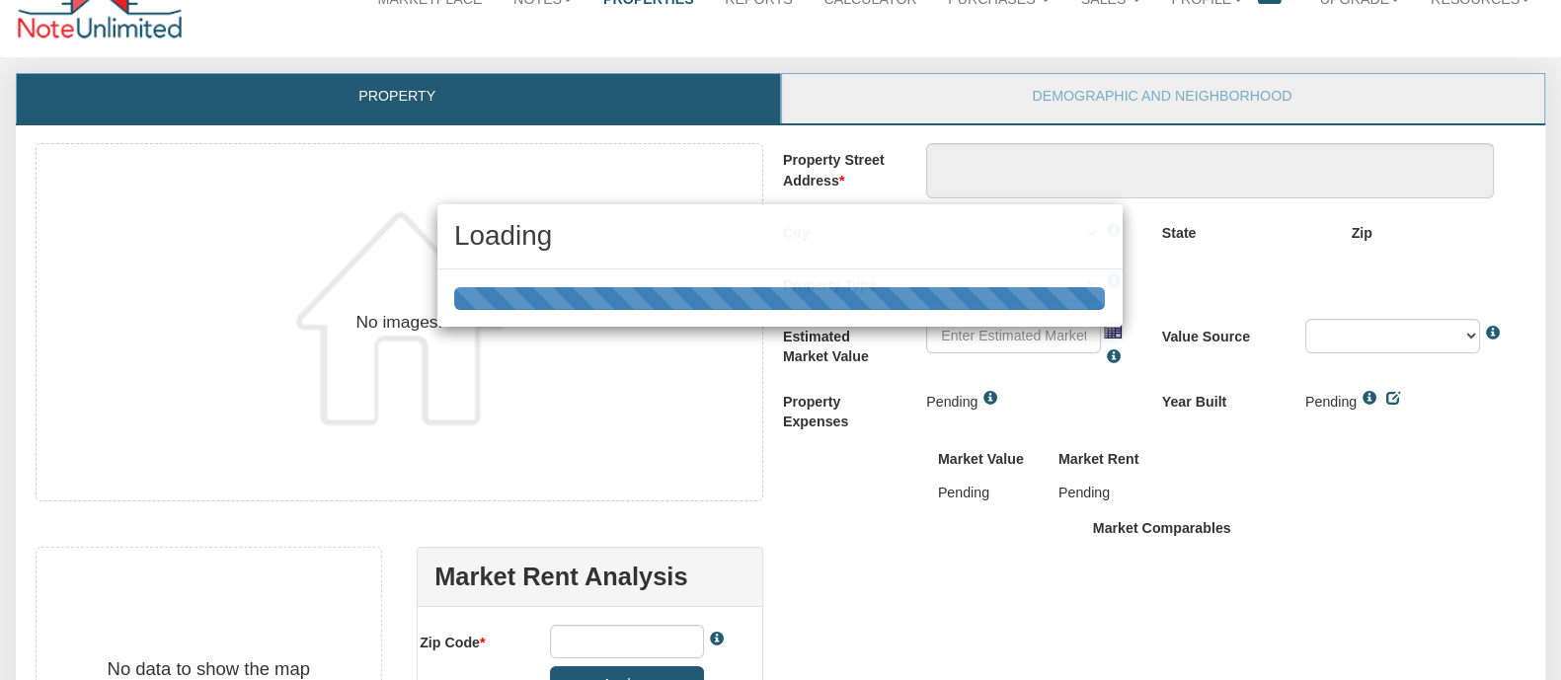
type textarea "N/A"
type input "76092"
select select "string:SOUTHLAKE"
select select "string:UNKNOWN"
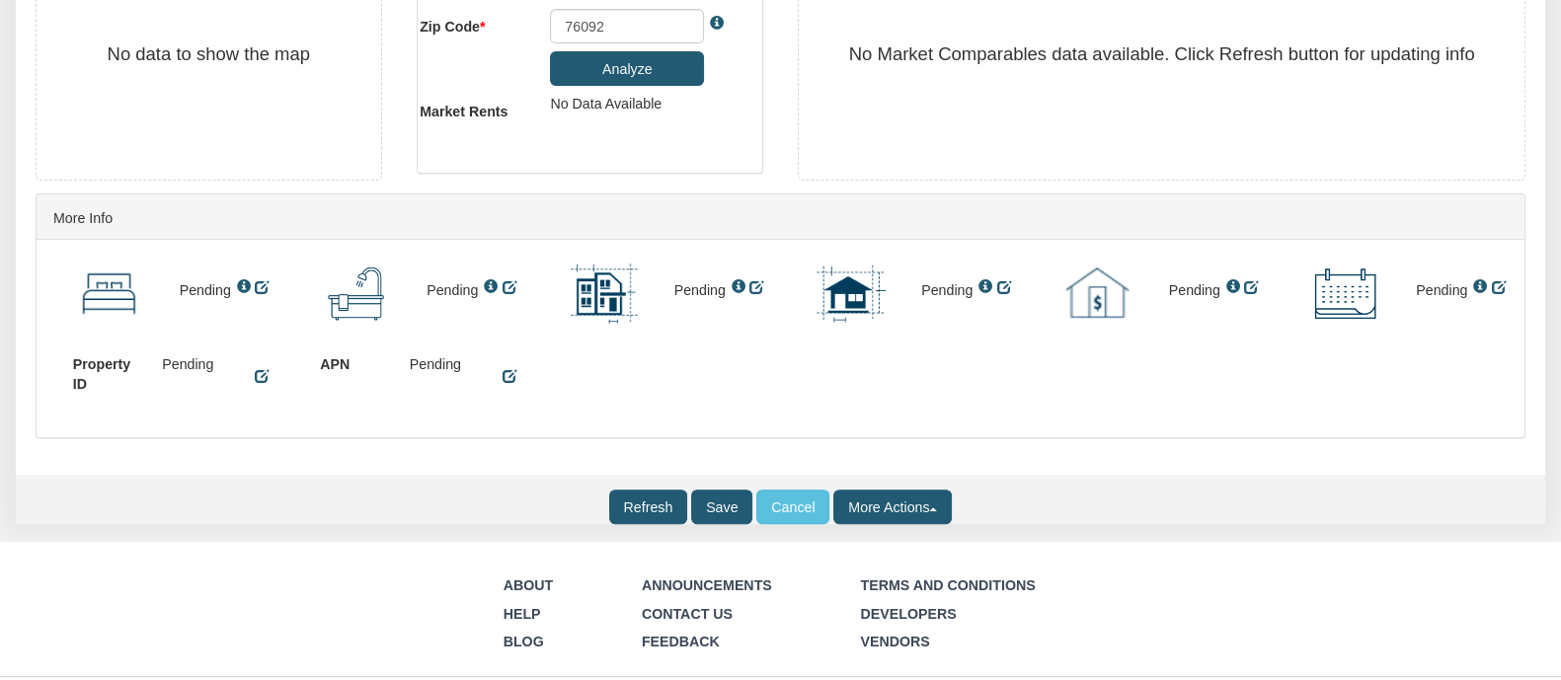
scroll to position [799, 0]
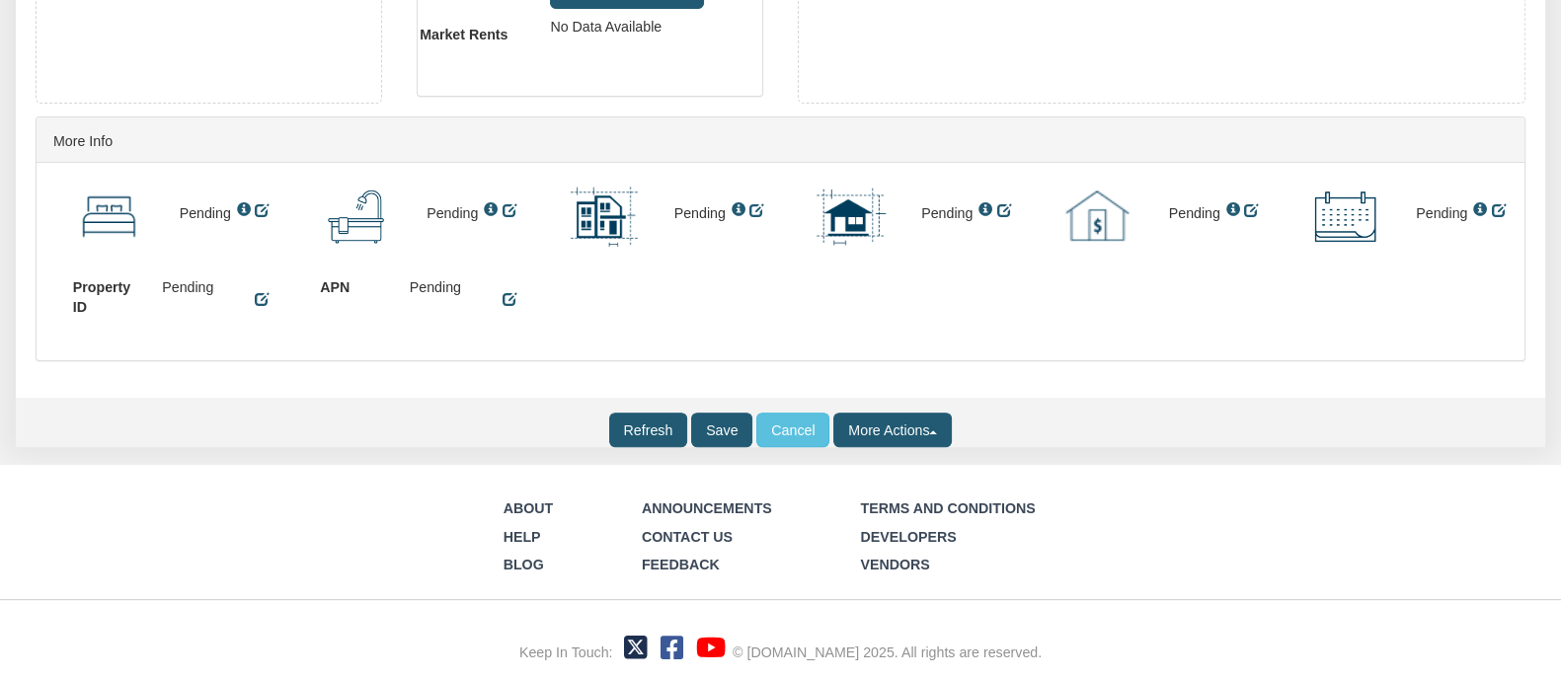
click at [924, 428] on button "More Actions" at bounding box center [892, 430] width 118 height 35
click at [800, 428] on input "Cancel" at bounding box center [792, 430] width 73 height 35
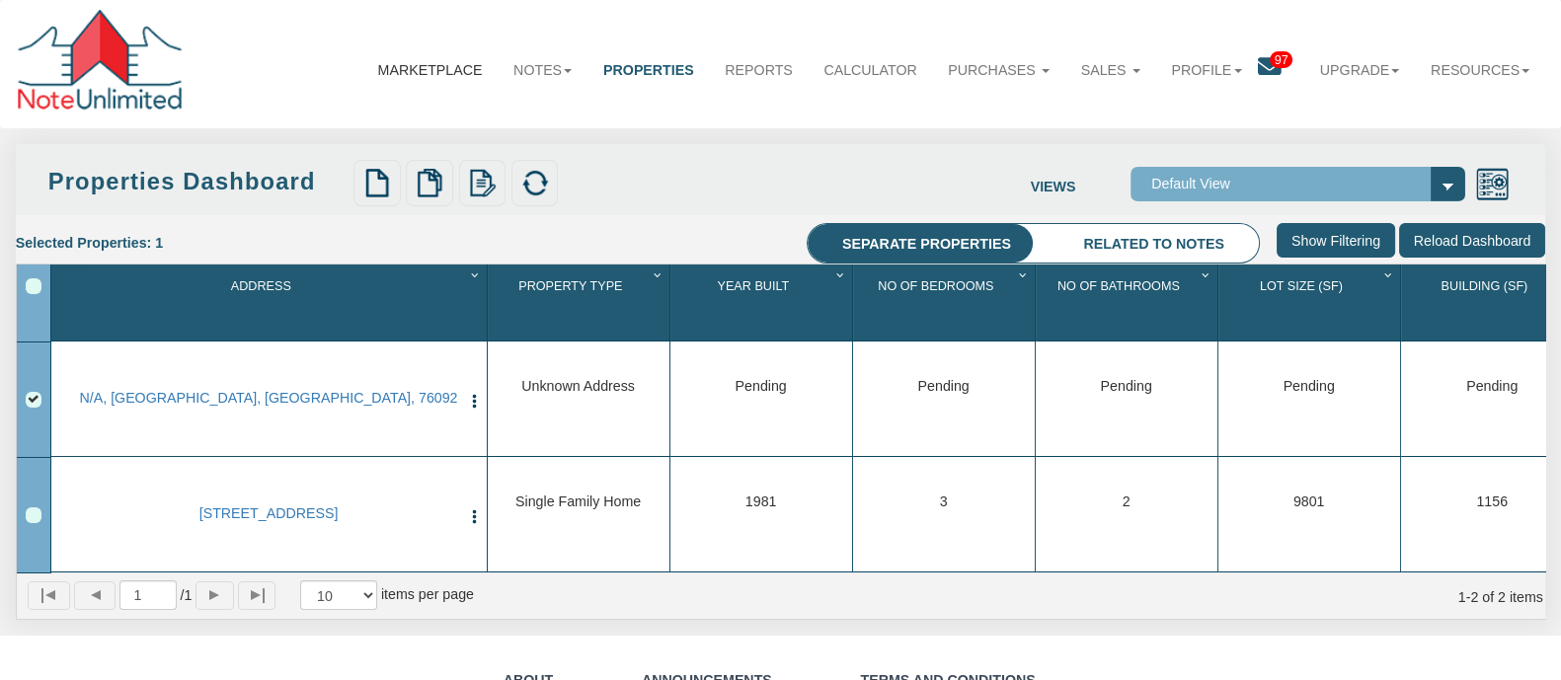
click at [433, 65] on link "Marketplace" at bounding box center [429, 69] width 135 height 51
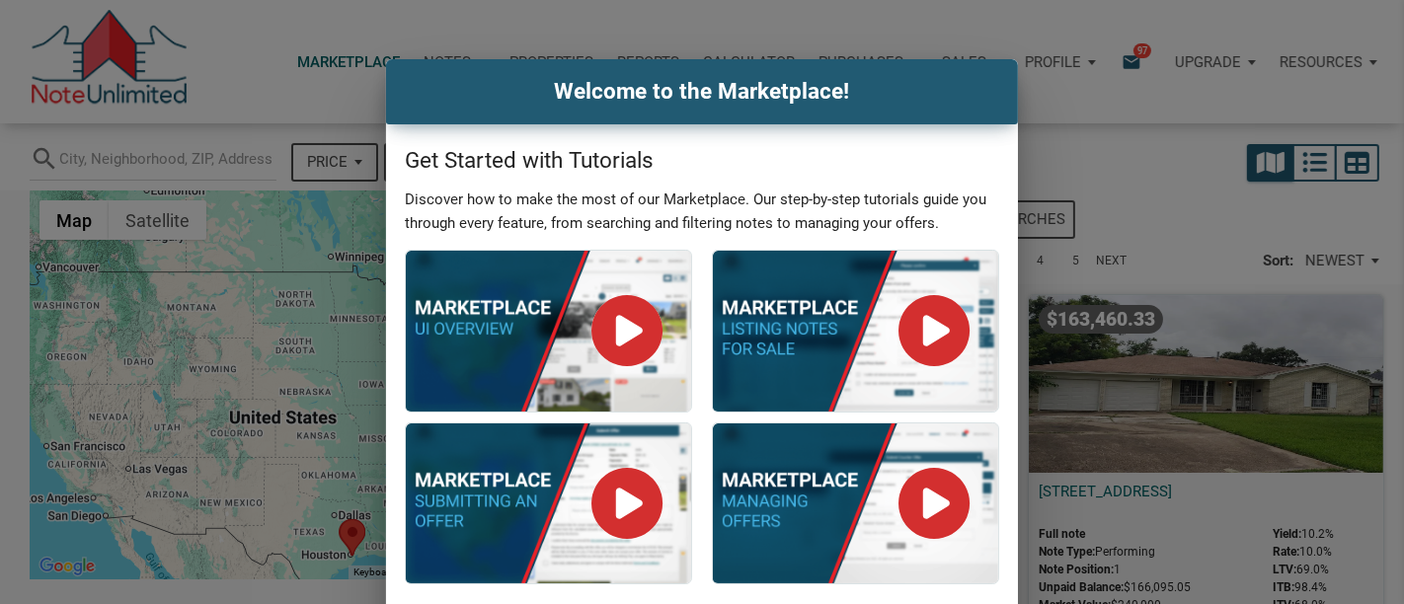
select select
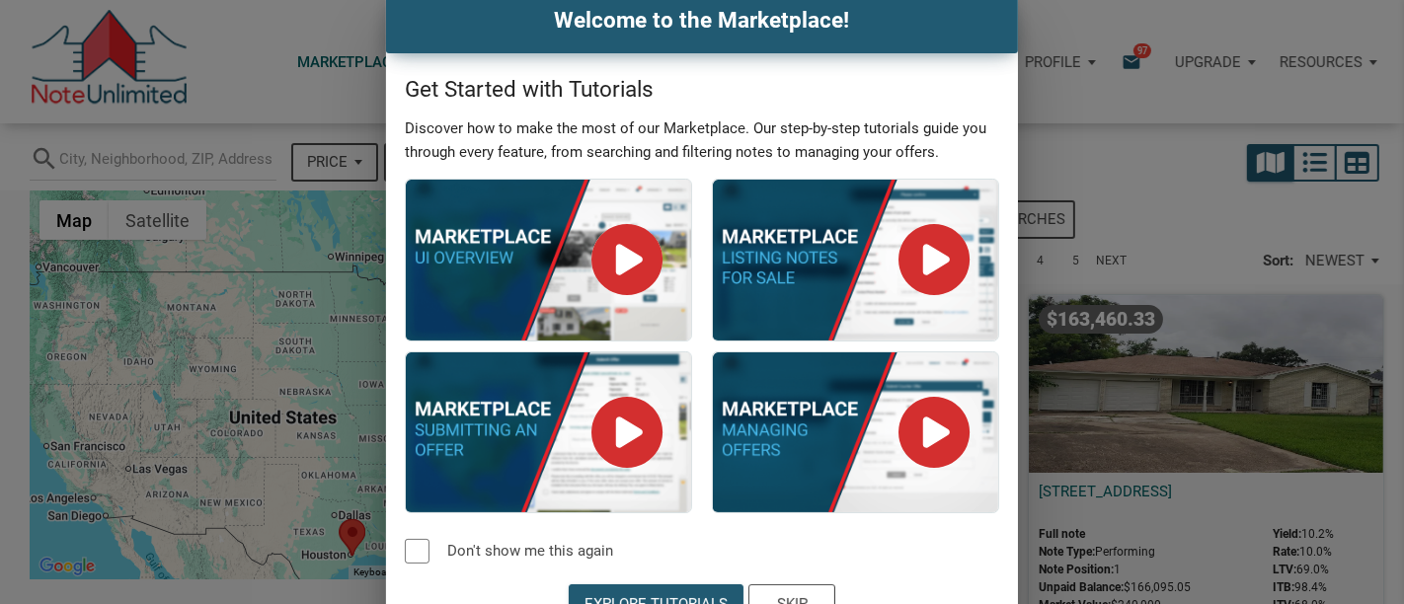
scroll to position [104, 0]
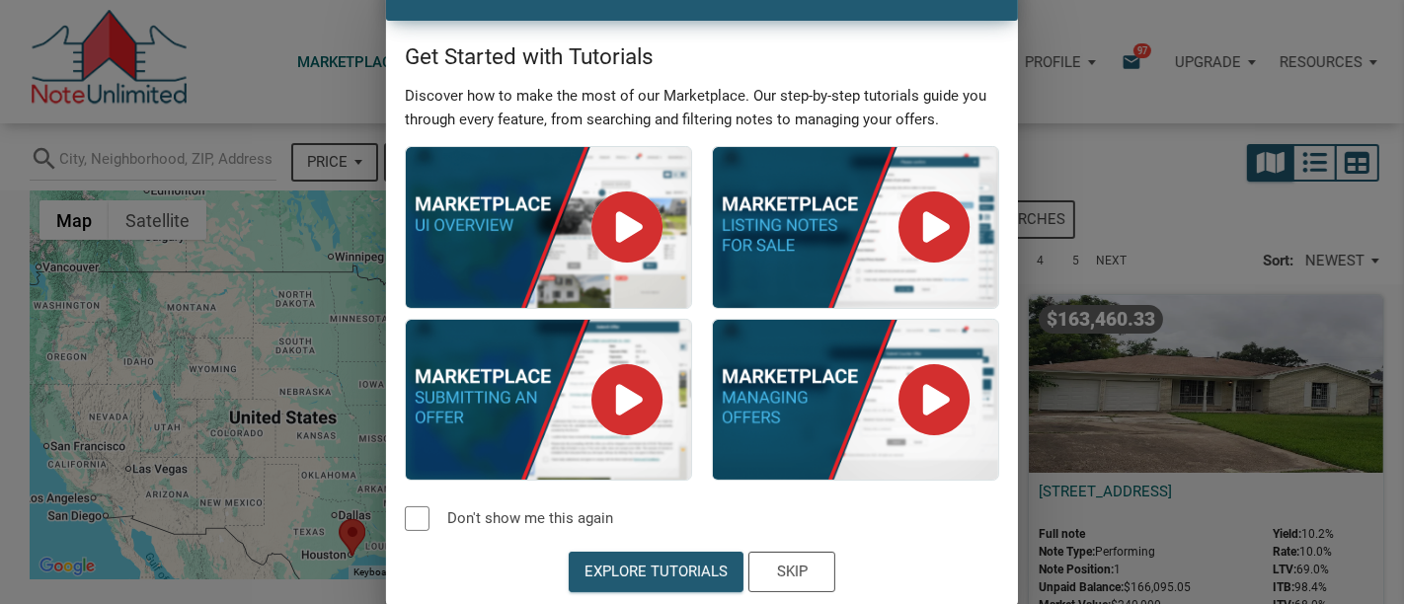
click at [1077, 36] on div "Welcome to the Marketplace! Get Started with Tutorials Discover how to make the…" at bounding box center [702, 282] width 1404 height 652
click at [1127, 67] on div "Welcome to the Marketplace! Get Started with Tutorials Discover how to make the…" at bounding box center [702, 282] width 1404 height 652
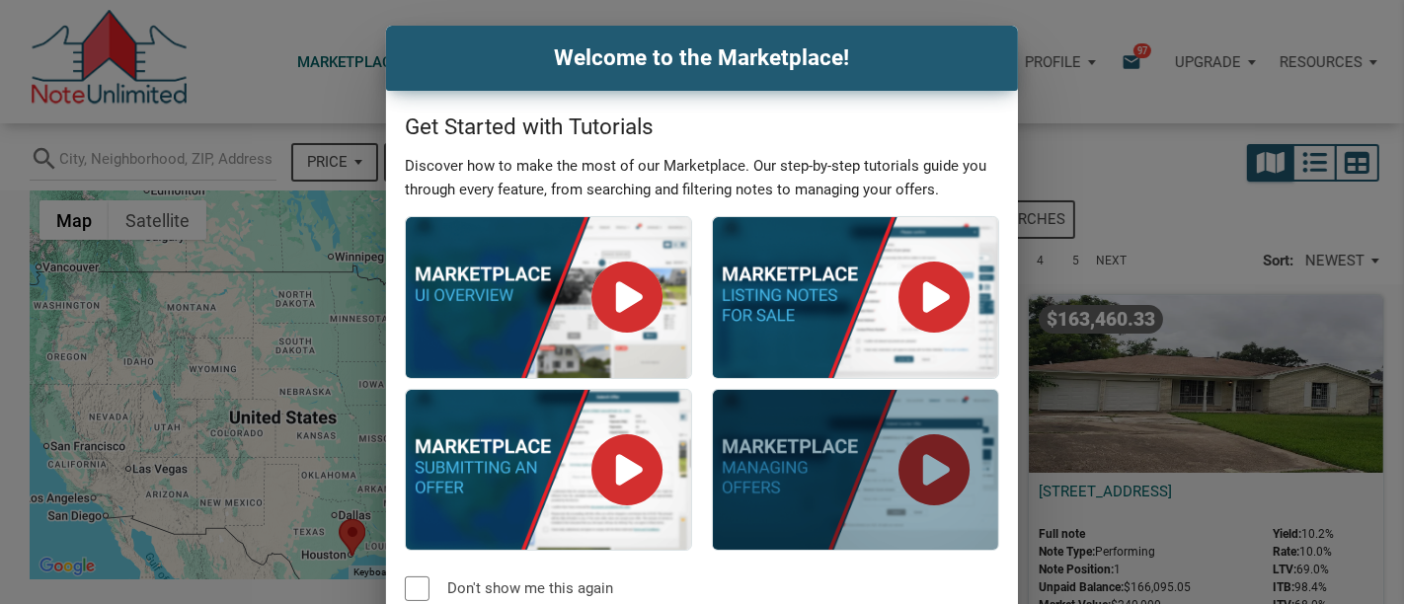
scroll to position [0, 0]
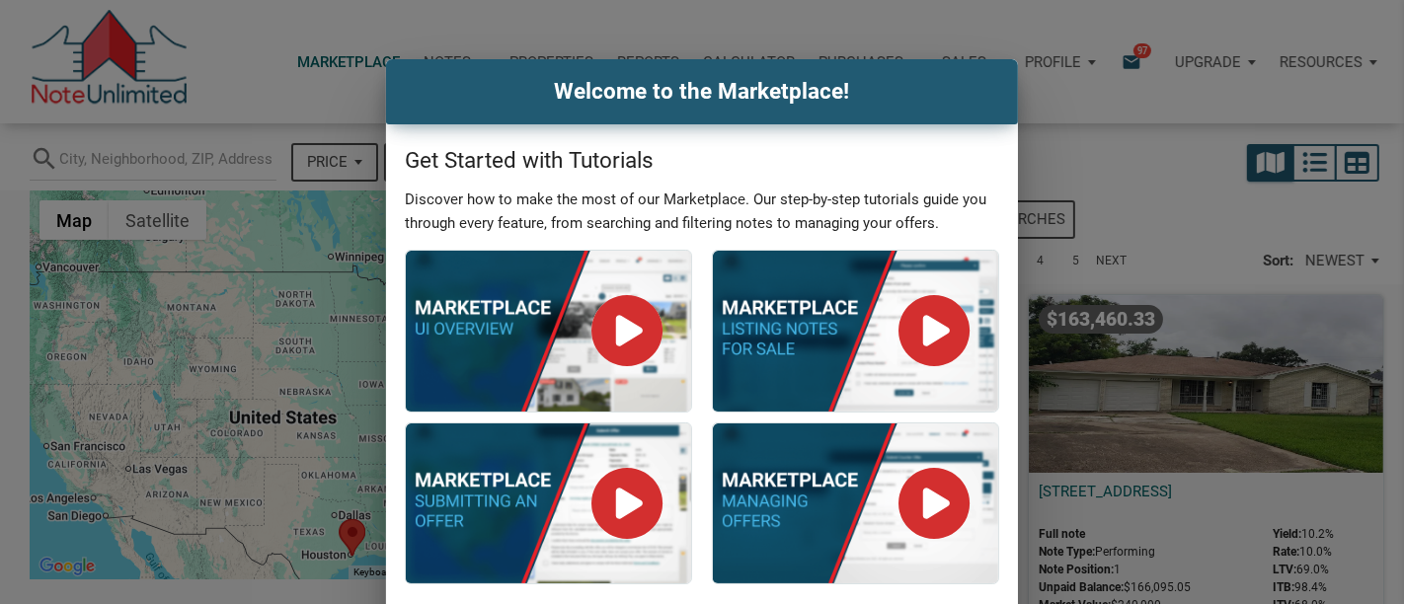
click at [960, 40] on div "Welcome to the Marketplace! Get Started with Tutorials Discover how to make the…" at bounding box center [702, 302] width 1404 height 604
click at [1134, 45] on div "Welcome to the Marketplace! Get Started with Tutorials Discover how to make the…" at bounding box center [702, 302] width 1404 height 604
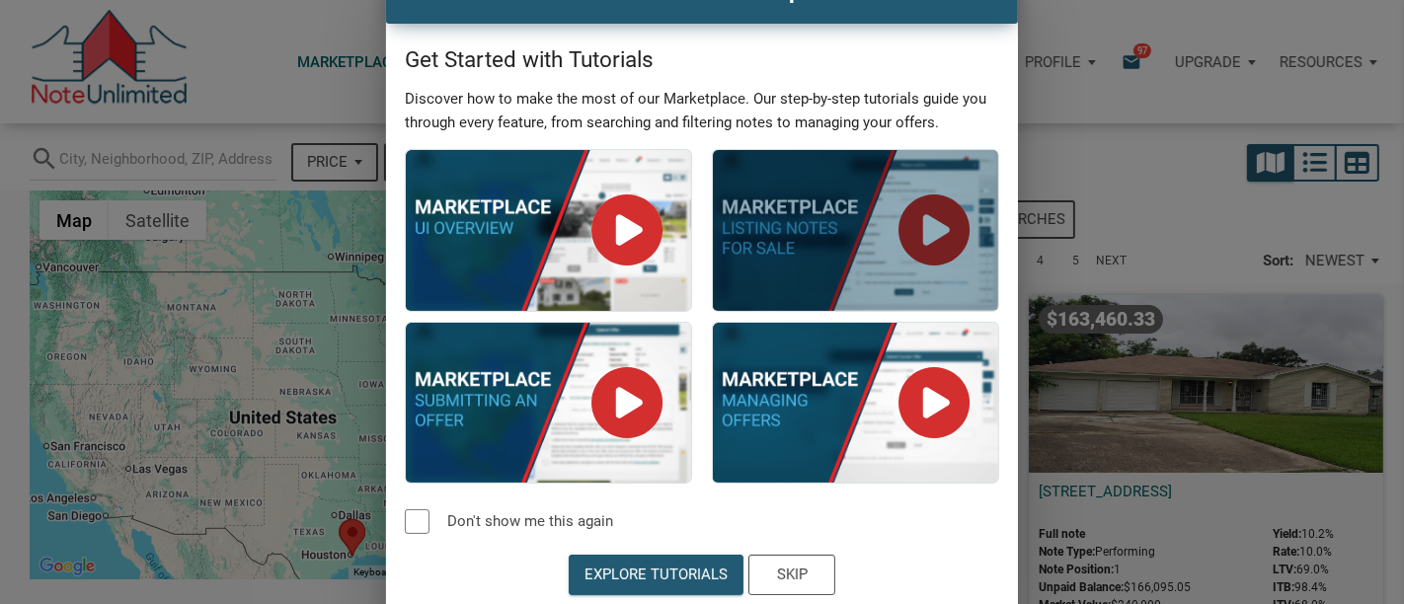
scroll to position [104, 0]
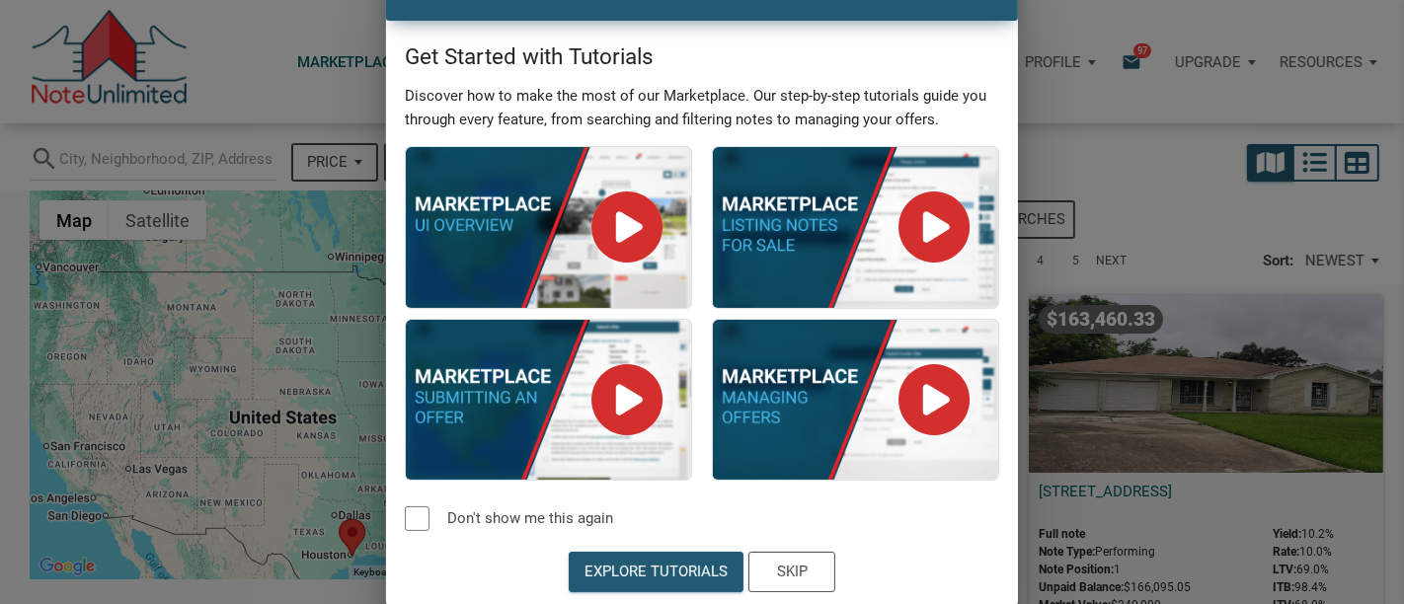
click at [221, 58] on div "Welcome to the Marketplace! Get Started with Tutorials Discover how to make the…" at bounding box center [702, 282] width 1404 height 652
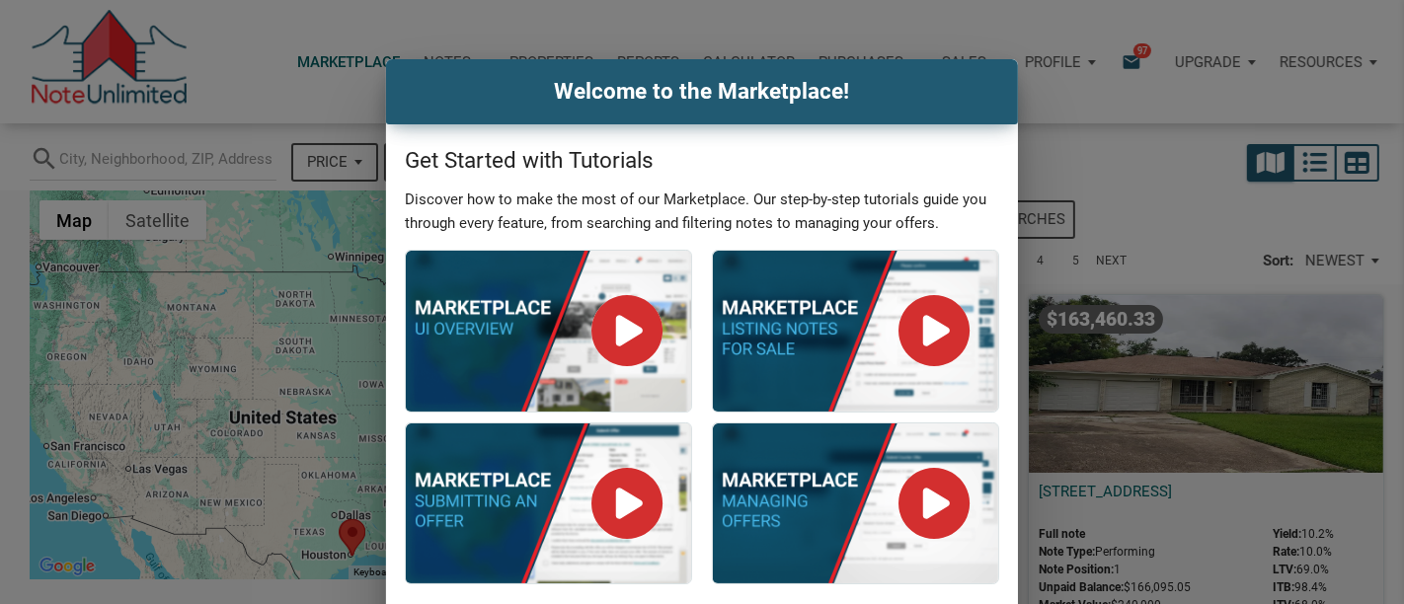
click at [976, 86] on h4 "Welcome to the Marketplace!" at bounding box center [702, 92] width 602 height 34
click at [443, 86] on h4 "Welcome to the Marketplace!" at bounding box center [702, 92] width 602 height 34
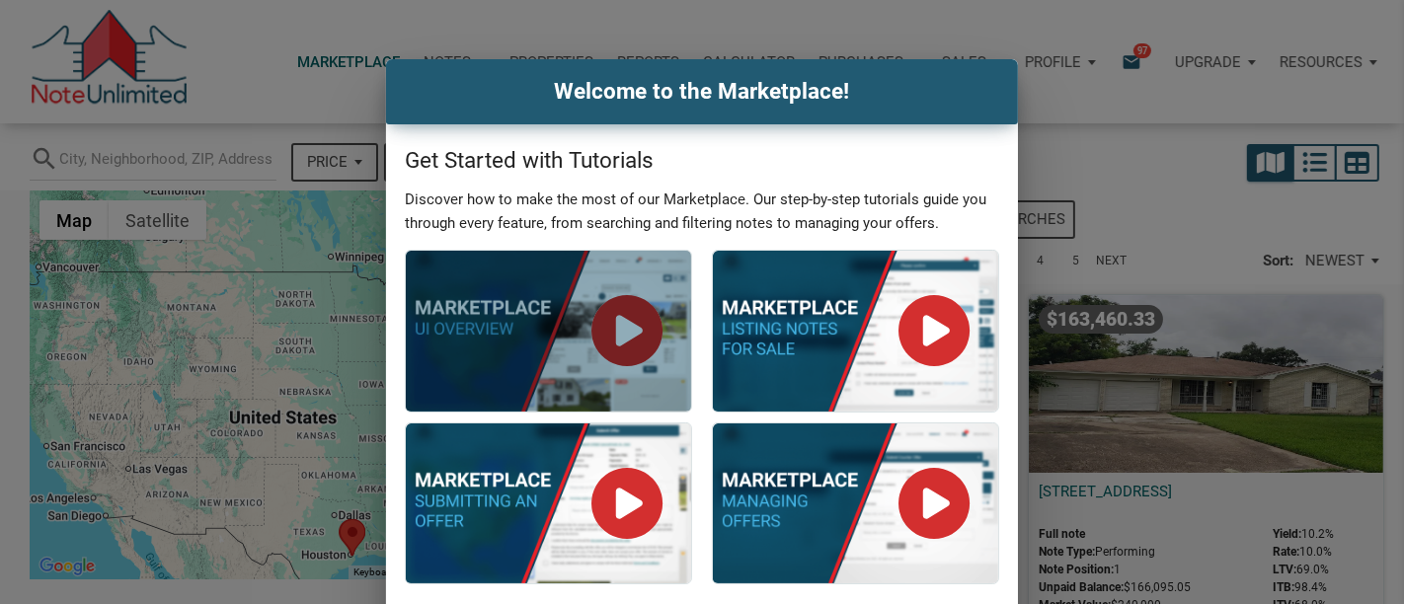
click at [625, 334] on div at bounding box center [548, 331] width 285 height 161
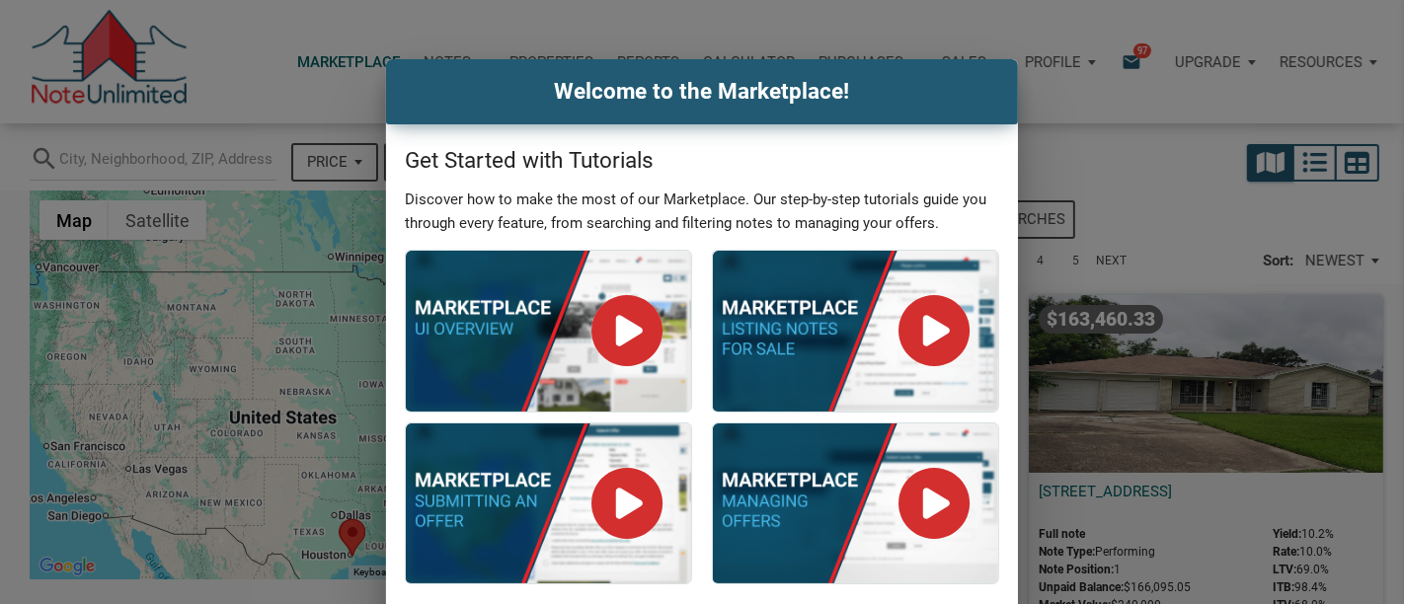
click at [1137, 67] on div "Welcome to the Marketplace! Get Started with Tutorials Discover how to make the…" at bounding box center [702, 385] width 1404 height 652
click at [316, 57] on div "Welcome to the Marketplace! Get Started with Tutorials Discover how to make the…" at bounding box center [702, 302] width 1404 height 604
click at [118, 70] on div "Welcome to the Marketplace! Get Started with Tutorials Discover how to make the…" at bounding box center [702, 385] width 1404 height 652
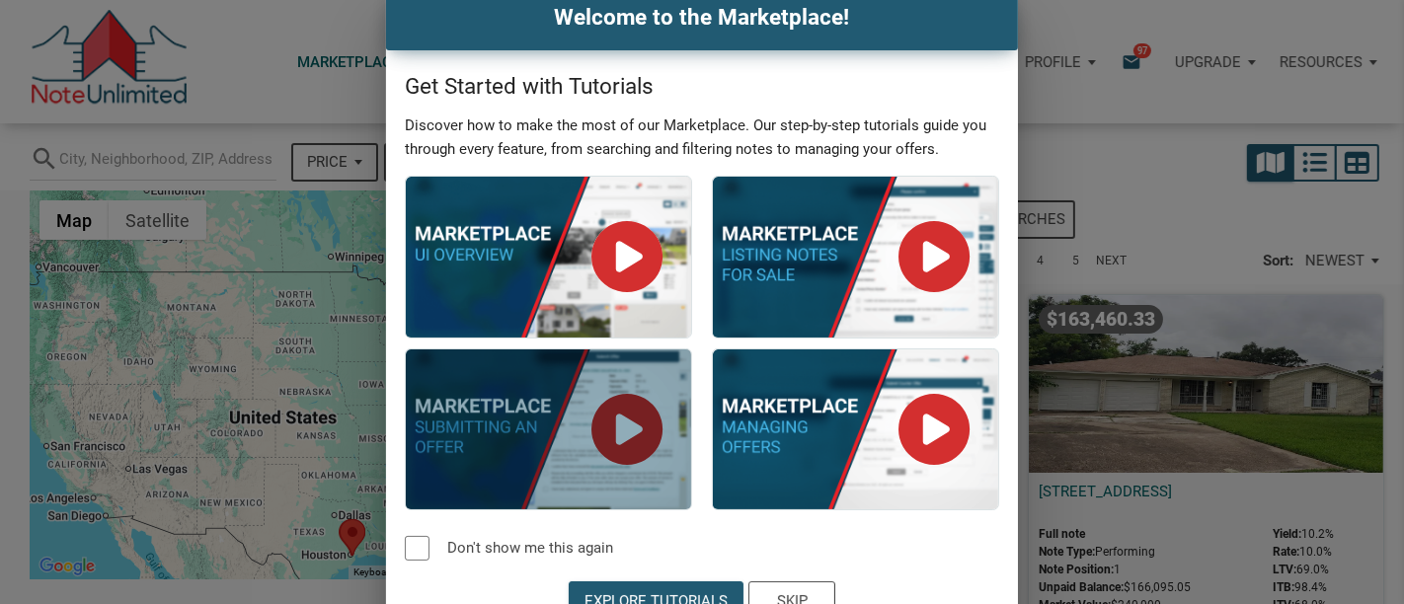
scroll to position [104, 0]
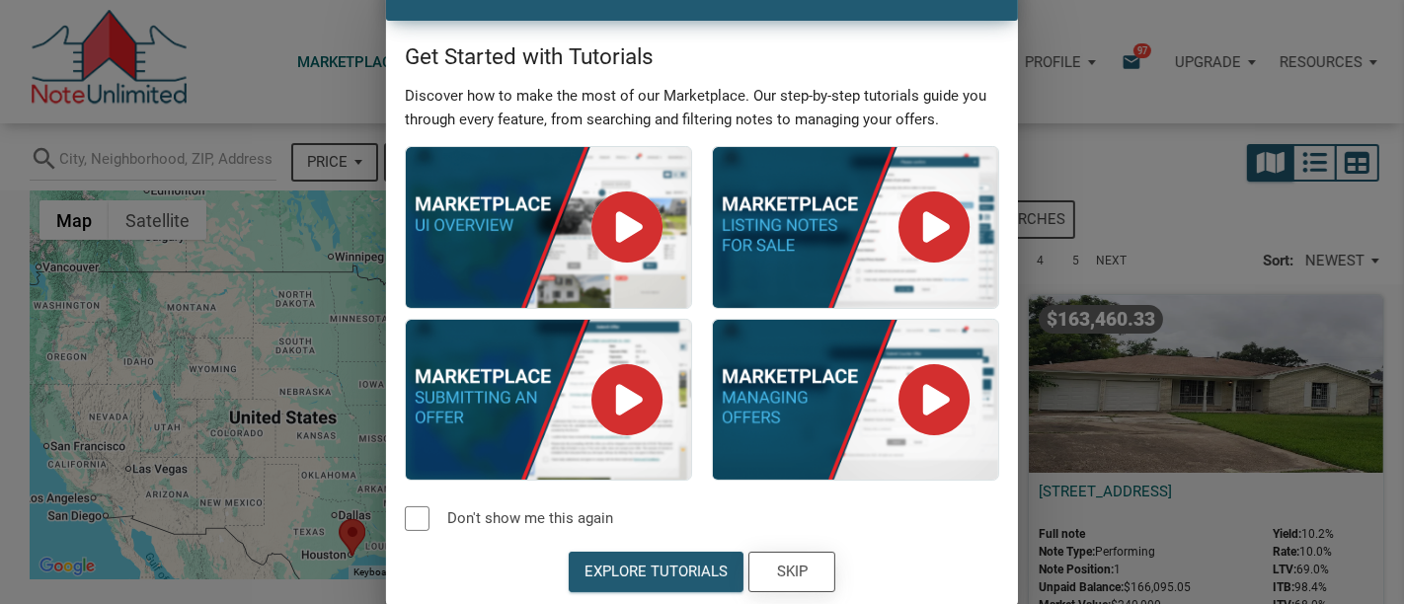
drag, startPoint x: 766, startPoint y: 571, endPoint x: 499, endPoint y: 432, distance: 301.6
click at [765, 570] on div "Skip" at bounding box center [791, 572] width 85 height 39
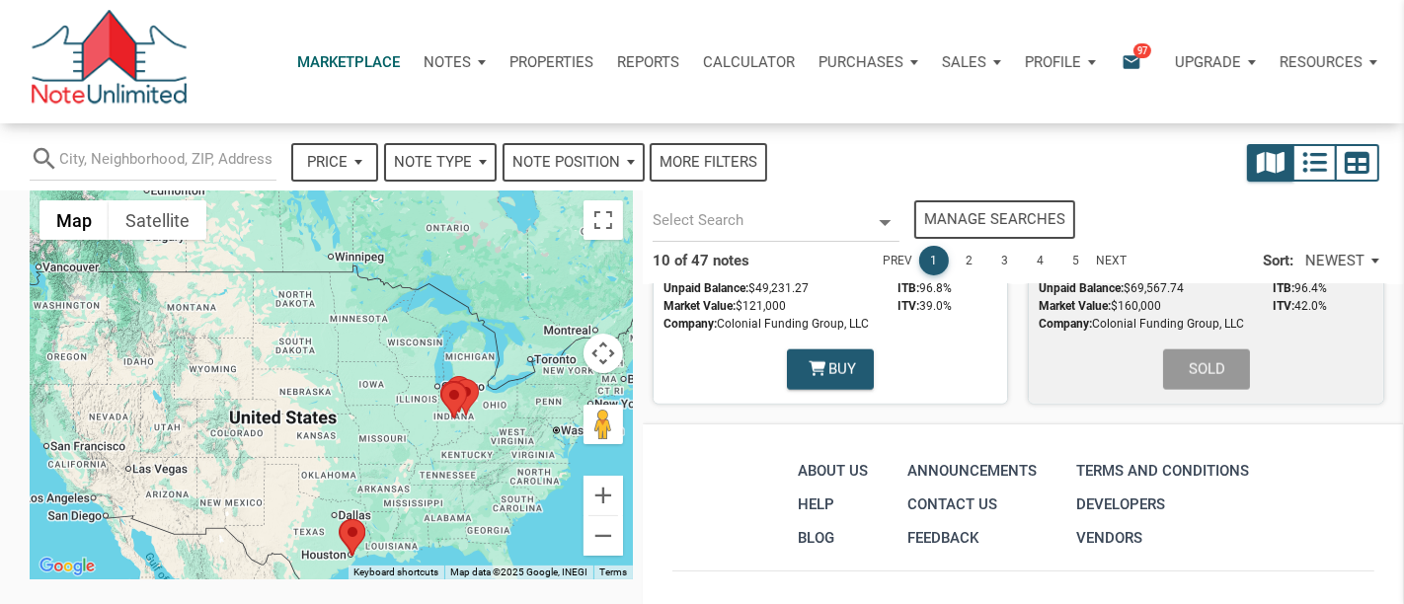
scroll to position [2086, 0]
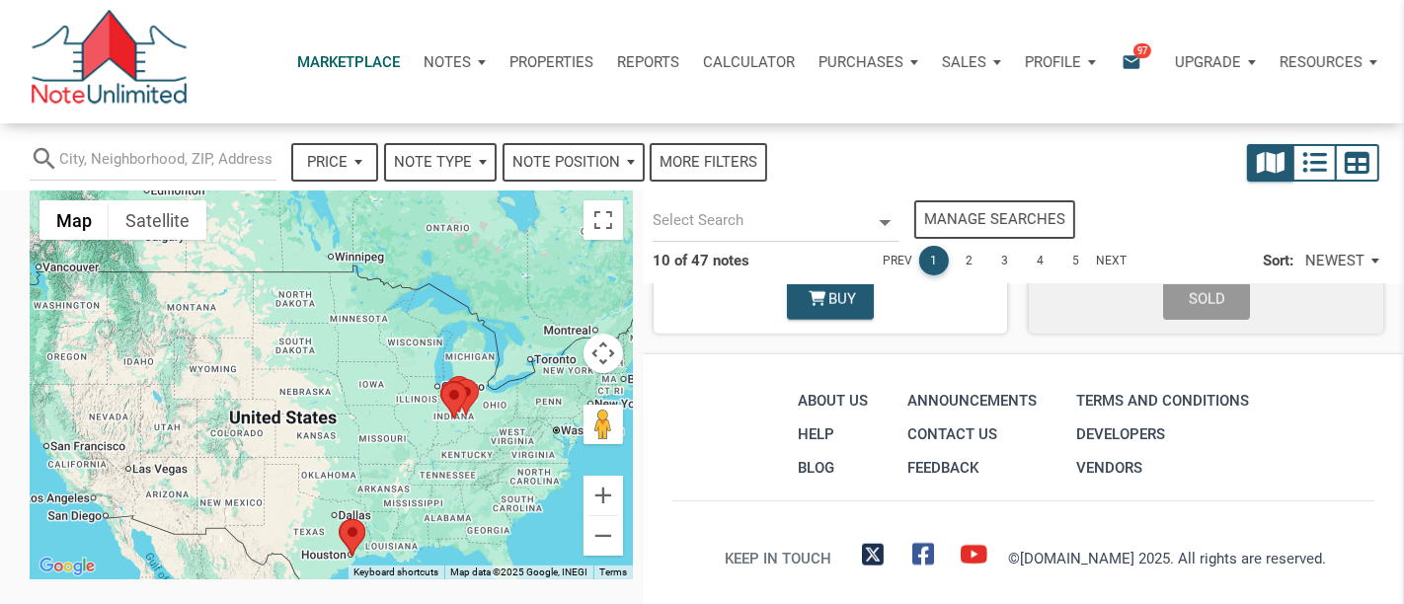
click at [1078, 261] on link "5" at bounding box center [1076, 261] width 30 height 30
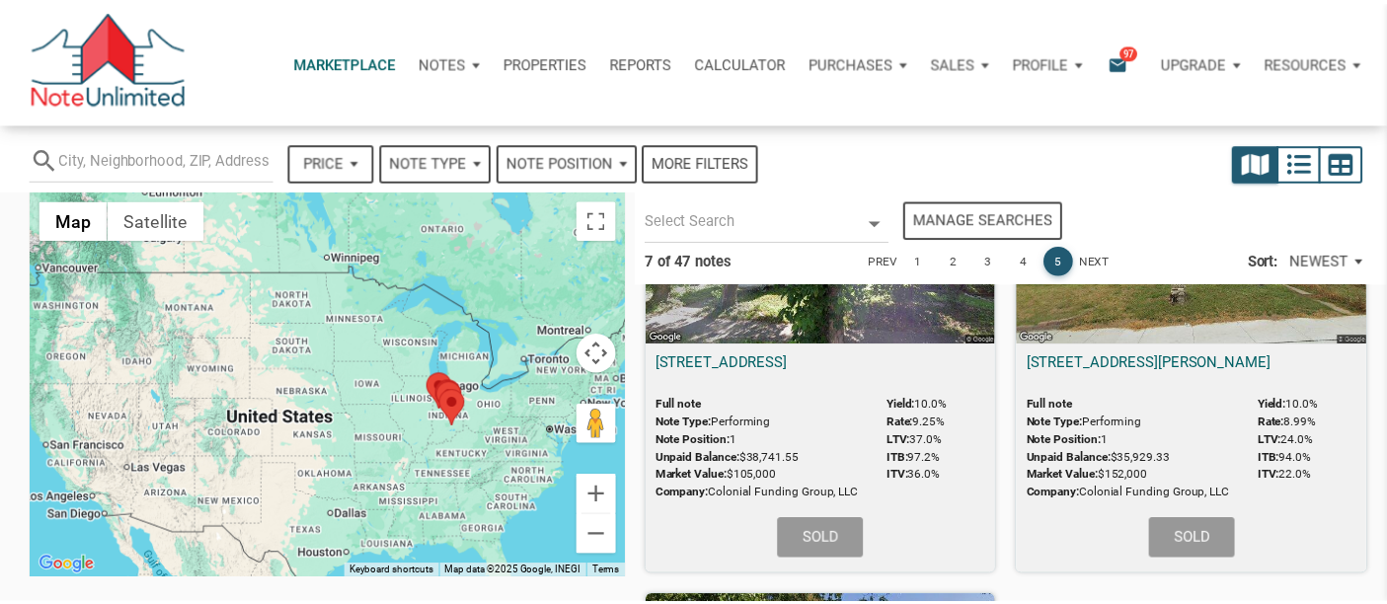
scroll to position [1662, 0]
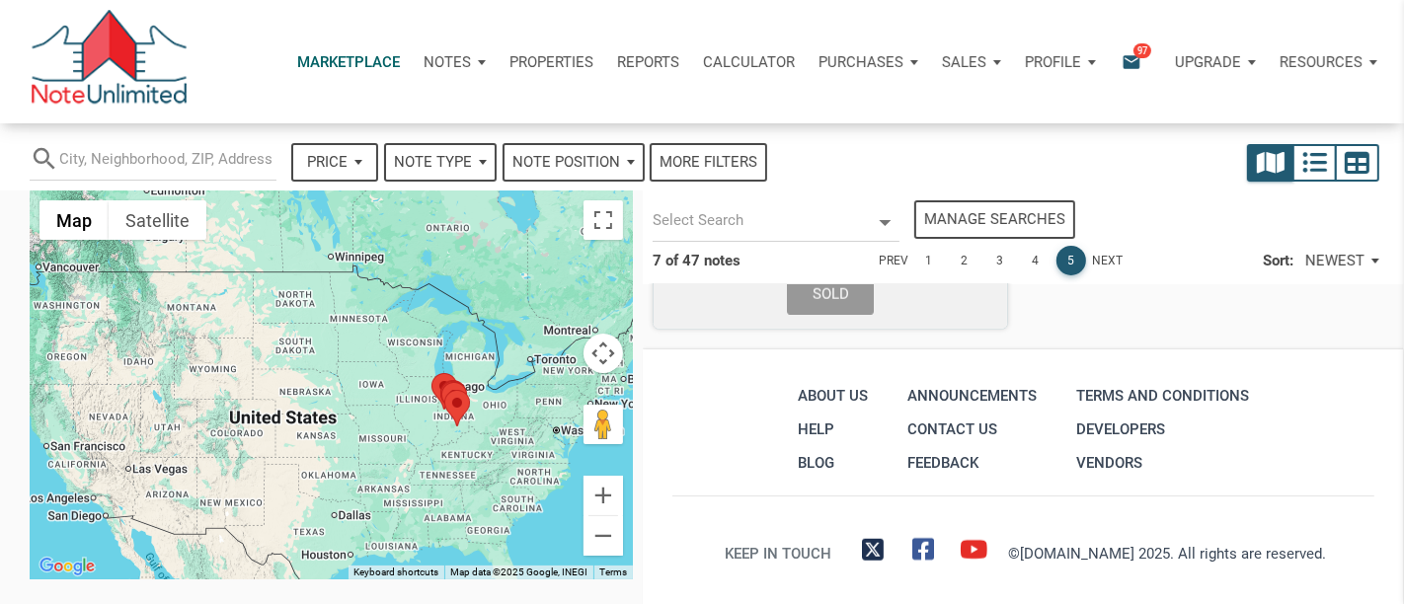
click at [1046, 56] on p "Profile" at bounding box center [1053, 62] width 56 height 18
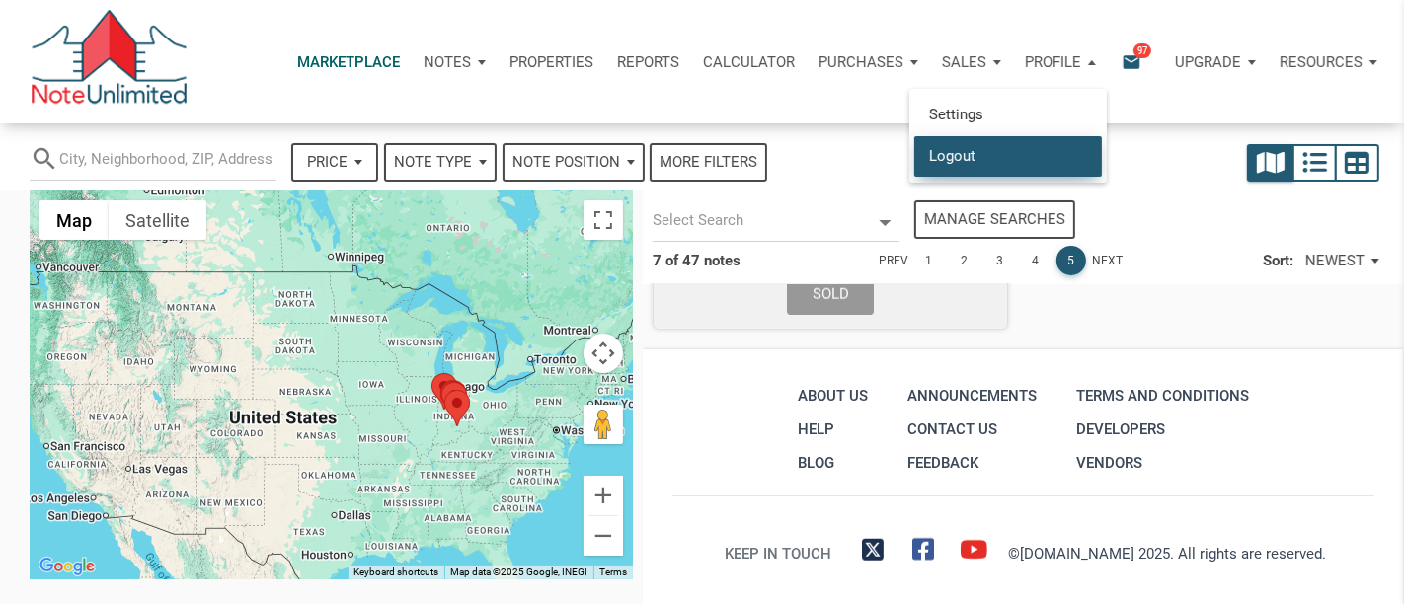
click at [970, 161] on link "Logout" at bounding box center [1008, 155] width 188 height 40
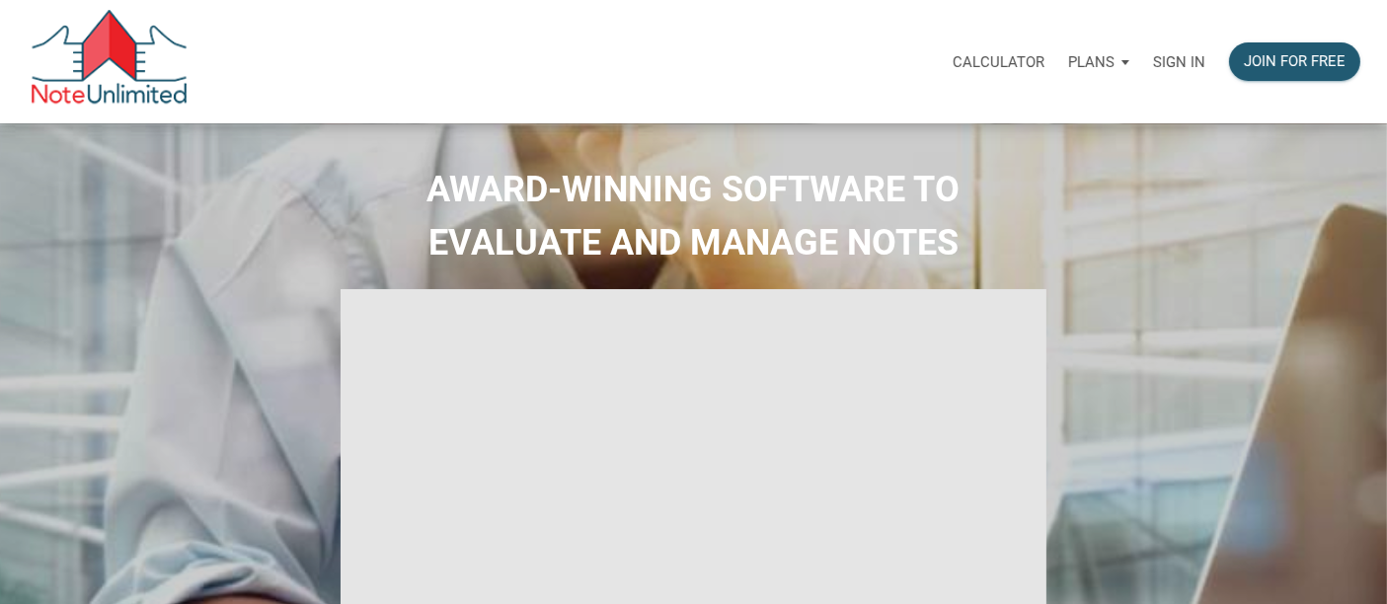
type input "Introduction to new features"
select select
